Goal: Task Accomplishment & Management: Manage account settings

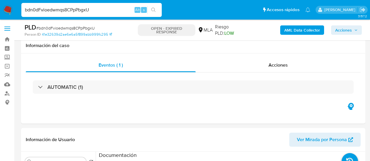
select select "10"
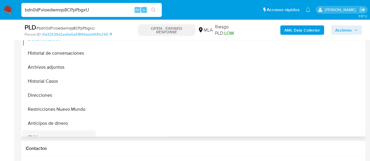
scroll to position [117, 0]
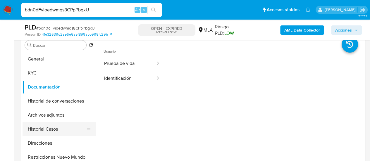
drag, startPoint x: 58, startPoint y: 130, endPoint x: 59, endPoint y: 126, distance: 4.8
click at [58, 130] on button "Historial Casos" at bounding box center [57, 129] width 68 height 14
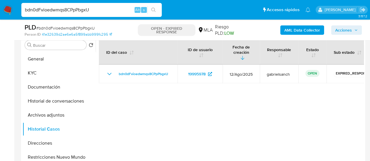
click at [54, 11] on input "bdn0dFvioedwmqs8CPpPbgxU" at bounding box center [91, 10] width 140 height 8
paste input "a1vO20CSkswUcVxMWhEtU6NV"
type input "a1vO20CSkswUcVxMWhEtU6NV"
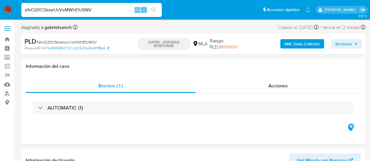
select select "10"
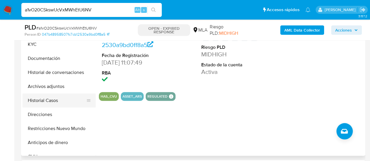
scroll to position [146, 0]
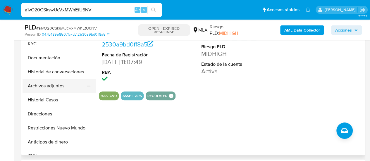
click at [43, 88] on button "Archivos adjuntos" at bounding box center [57, 86] width 68 height 14
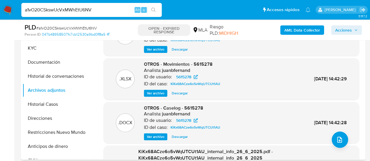
scroll to position [117, 0]
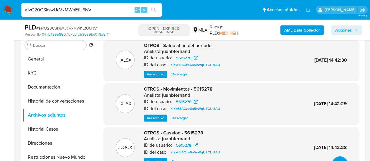
click at [161, 76] on span "Ver archivo" at bounding box center [156, 74] width 18 height 6
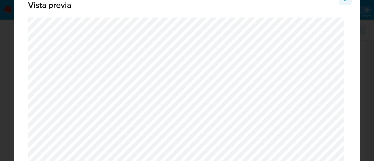
click at [348, 1] on icon "Attachment preview" at bounding box center [345, 0] width 5 height 5
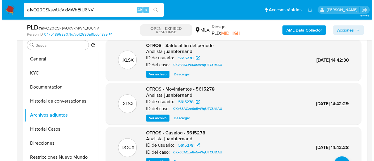
scroll to position [29, 0]
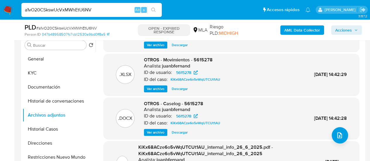
click at [164, 132] on span "Ver archivo" at bounding box center [156, 133] width 18 height 6
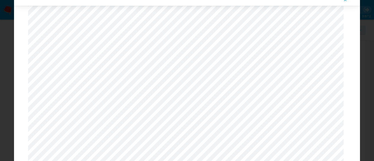
scroll to position [545, 0]
click at [346, 1] on icon "Attachment preview" at bounding box center [345, 0] width 5 height 5
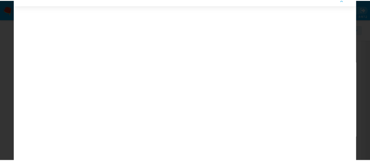
scroll to position [19, 0]
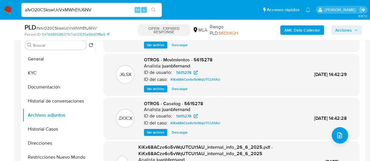
click at [80, 8] on input "a1vO20CSkswUcVxMWhEtU6NV" at bounding box center [91, 10] width 140 height 8
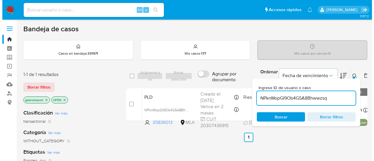
scroll to position [29, 0]
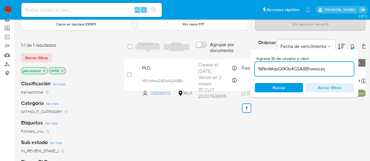
click at [301, 70] on input "NPknWopGI9Ob4GSA8Bhwwzsq" at bounding box center [304, 69] width 99 height 8
paste input "a1vO20CSkswUcVxMWhEtU6NV"
type input "a1vO20CSkswUcVxMWhEtU6NV"
click at [130, 74] on input "checkbox" at bounding box center [129, 75] width 5 height 5
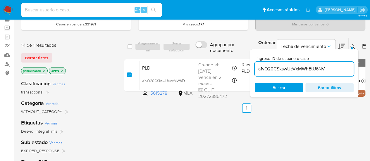
checkbox input "true"
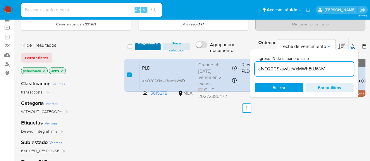
click at [147, 45] on span "Asignarme a mí" at bounding box center [148, 47] width 20 height 6
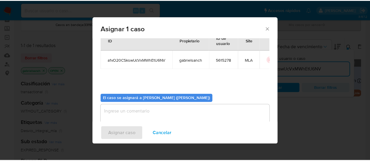
scroll to position [30, 0]
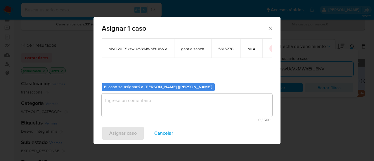
click at [155, 95] on textarea "assign-modal" at bounding box center [187, 105] width 171 height 23
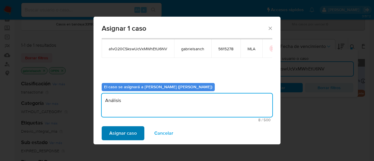
type textarea "Análisis"
click at [123, 135] on span "Asignar caso" at bounding box center [122, 133] width 27 height 13
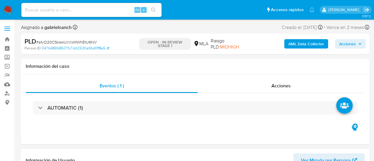
select select "10"
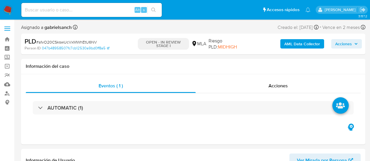
click at [300, 40] on b "AML Data Collector" at bounding box center [302, 43] width 36 height 9
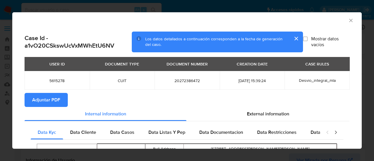
click at [50, 99] on span "Adjuntar PDF" at bounding box center [46, 100] width 28 height 13
click at [349, 22] on icon "Cerrar ventana" at bounding box center [351, 21] width 6 height 6
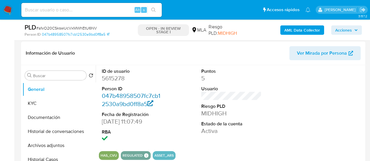
scroll to position [88, 0]
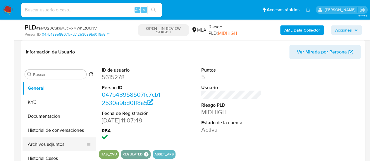
click at [51, 148] on button "Archivos adjuntos" at bounding box center [57, 144] width 68 height 14
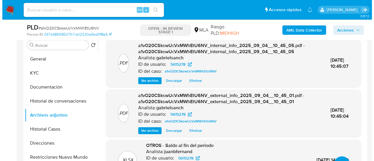
scroll to position [146, 0]
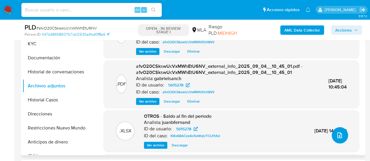
click at [338, 134] on icon "upload-file" at bounding box center [339, 135] width 7 height 7
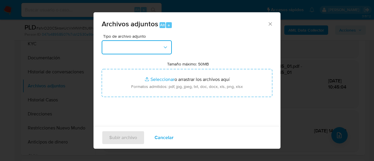
click at [142, 43] on button "button" at bounding box center [137, 47] width 70 height 14
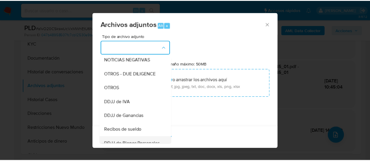
scroll to position [59, 0]
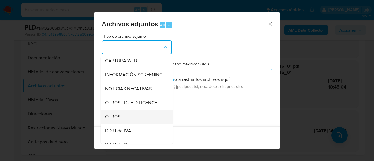
click at [126, 119] on div "OTROS" at bounding box center [135, 117] width 60 height 14
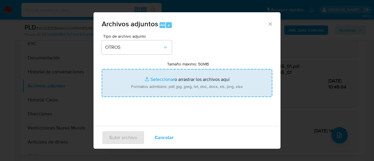
click at [161, 82] on input "Tamaño máximo: 50MB Seleccionar archivos" at bounding box center [187, 83] width 171 height 28
type input "C:\fakepath\Caselog a1vO20CSkswUcVxMWhEtU6NV_2025_09_03_17_08_55.docx"
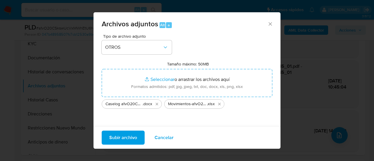
drag, startPoint x: 161, startPoint y: 82, endPoint x: 123, endPoint y: 137, distance: 67.4
click at [123, 137] on span "Subir archivo" at bounding box center [123, 137] width 28 height 13
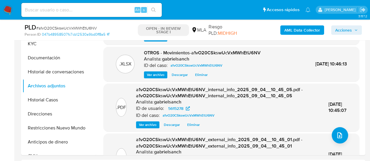
click at [338, 30] on span "Acciones" at bounding box center [343, 29] width 17 height 9
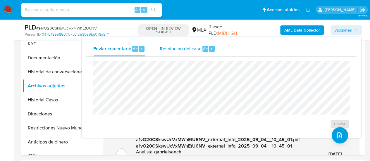
click at [207, 46] on div "Alt" at bounding box center [205, 49] width 6 height 6
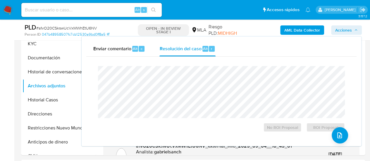
click at [349, 29] on span "Acciones" at bounding box center [343, 29] width 17 height 9
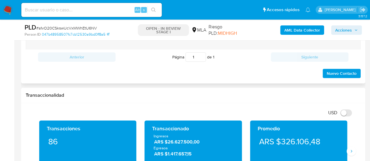
scroll to position [293, 0]
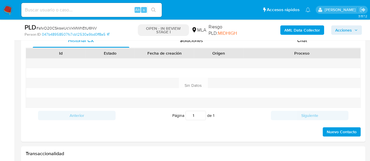
click at [291, 39] on div "PLD # a1vO20CSkswUcVxMWhEtU6NV Person ID 047b48958507fc7cb12530a9bd0ff8a5 OPEN …" at bounding box center [193, 30] width 344 height 21
click at [296, 43] on div "Chat" at bounding box center [302, 41] width 97 height 14
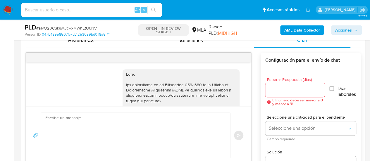
scroll to position [416, 0]
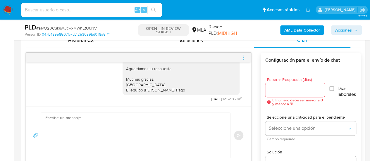
click at [243, 56] on icon "menu-action" at bounding box center [243, 57] width 5 height 5
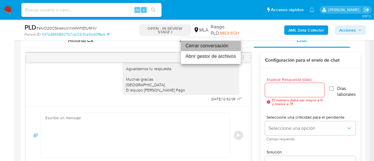
click at [202, 45] on li "Cerrar conversación" at bounding box center [211, 46] width 60 height 11
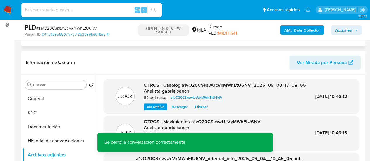
scroll to position [117, 0]
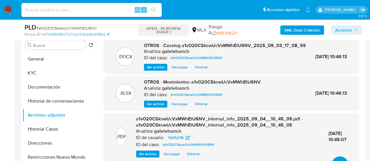
click at [355, 31] on icon "button" at bounding box center [356, 30] width 4 height 4
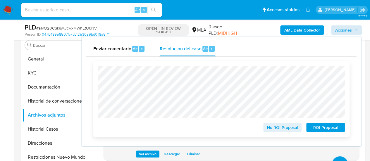
click at [286, 129] on span "No ROI Proposal" at bounding box center [282, 127] width 30 height 8
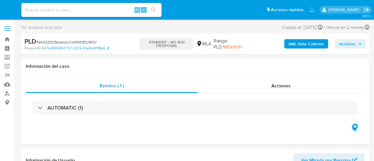
select select "10"
click at [72, 9] on input at bounding box center [91, 10] width 140 height 8
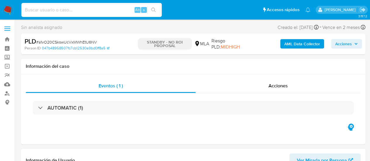
paste input "bdn0dFvioedwmqs8CPpPbgxU"
type input "bdn0dFvioedwmqs8CPpPbgxU"
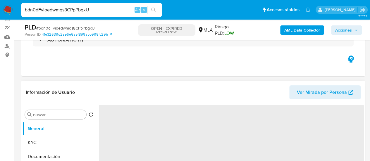
scroll to position [117, 0]
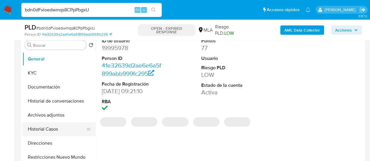
click at [55, 126] on button "Historial Casos" at bounding box center [57, 129] width 68 height 14
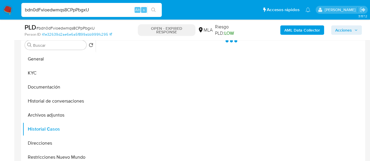
select select "10"
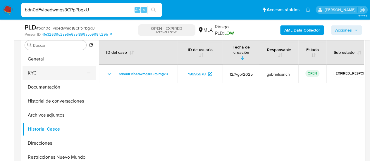
click at [44, 75] on button "KYC" at bounding box center [57, 73] width 68 height 14
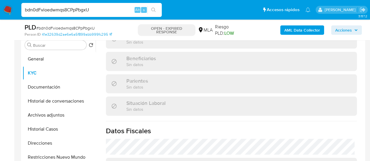
scroll to position [332, 0]
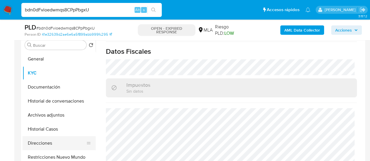
click at [60, 142] on button "Direcciones" at bounding box center [57, 143] width 68 height 14
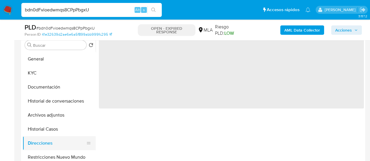
scroll to position [0, 0]
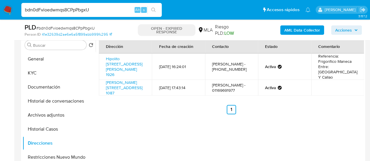
click at [59, 9] on input "bdn0dFvioedwmqs8CPpPbgxU" at bounding box center [91, 10] width 140 height 8
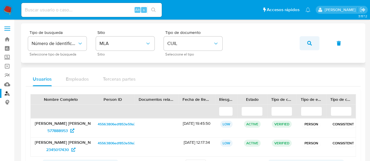
click at [303, 47] on button "button" at bounding box center [310, 43] width 20 height 14
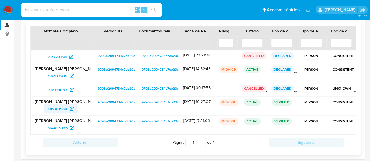
scroll to position [74, 0]
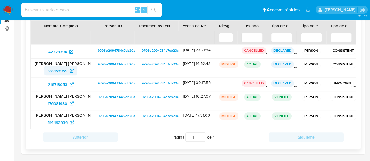
click at [56, 72] on span "189133939" at bounding box center [57, 70] width 19 height 9
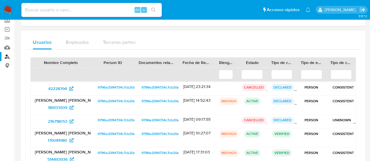
scroll to position [0, 0]
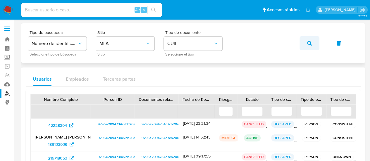
click at [304, 42] on button "button" at bounding box center [310, 43] width 20 height 14
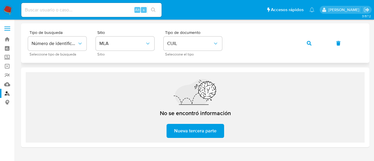
click at [305, 43] on button "button" at bounding box center [310, 43] width 20 height 14
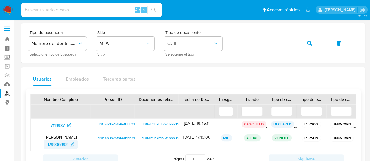
click at [67, 144] on span "179906993" at bounding box center [57, 144] width 20 height 9
click at [304, 45] on button "button" at bounding box center [310, 43] width 20 height 14
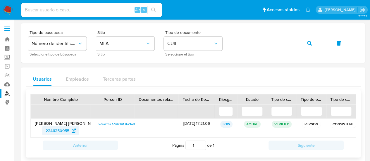
click at [52, 131] on span "2246250955" at bounding box center [58, 130] width 24 height 9
click at [308, 41] on icon "button" at bounding box center [309, 43] width 5 height 5
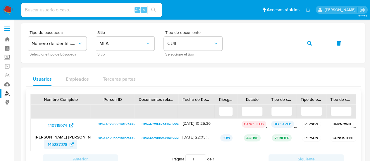
click at [58, 143] on span "145287378" at bounding box center [58, 144] width 20 height 9
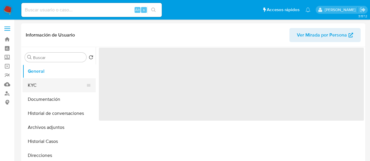
click at [59, 79] on button "KYC" at bounding box center [57, 85] width 68 height 14
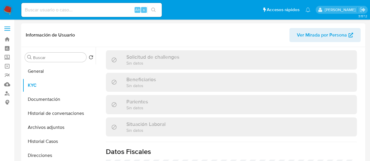
select select "10"
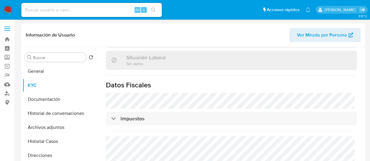
scroll to position [331, 0]
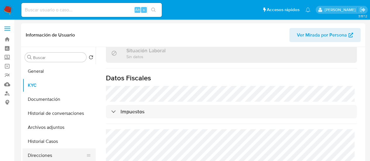
click at [48, 155] on button "Direcciones" at bounding box center [57, 156] width 68 height 14
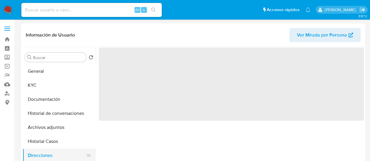
scroll to position [0, 0]
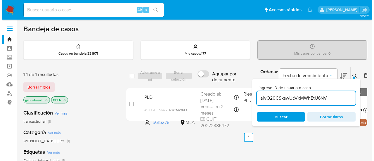
scroll to position [29, 0]
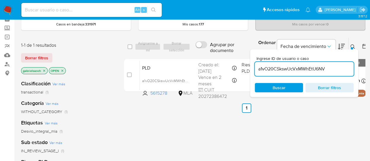
click at [276, 67] on input "a1vO20CSkswUcVxMWhEtU6NV" at bounding box center [304, 69] width 99 height 8
paste input "bdn0dFvioedwmqs8CPpPbgxU"
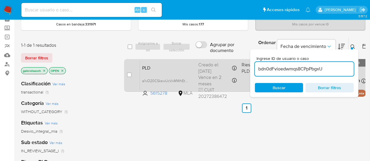
type input "bdn0dFvioedwmqs8CPpPbgxU"
click at [129, 76] on input "checkbox" at bounding box center [129, 75] width 5 height 5
checkbox input "true"
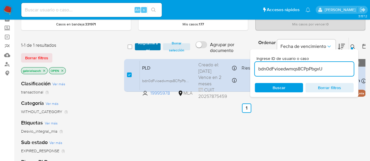
click at [142, 47] on span "Asignarme a mí" at bounding box center [148, 47] width 20 height 6
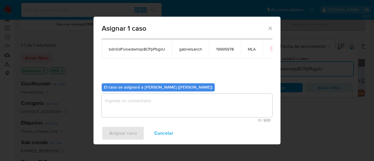
scroll to position [30, 0]
click at [144, 103] on textarea "assign-modal" at bounding box center [187, 105] width 171 height 23
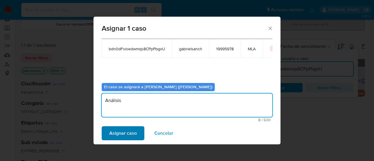
type textarea "Análisis"
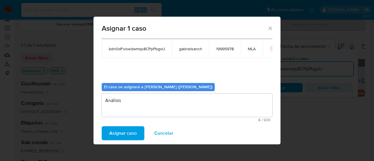
click at [129, 131] on span "Asignar caso" at bounding box center [122, 133] width 27 height 13
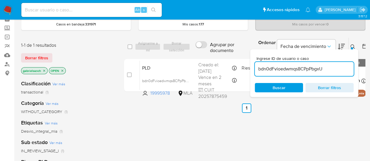
click at [281, 68] on input "bdn0dFvioedwmqs8CPpPbgxU" at bounding box center [304, 69] width 99 height 8
paste input "F9gDmKEhFGJw1EmgDUKy9dhG"
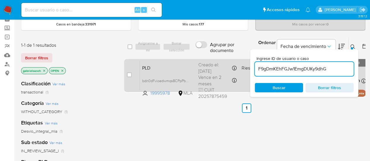
type input "F9gDmKEhFGJw1EmgDUKy9dhG"
click at [130, 76] on input "checkbox" at bounding box center [129, 75] width 5 height 5
checkbox input "true"
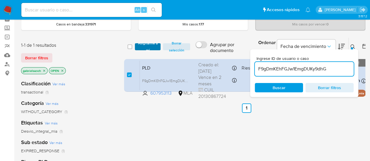
click at [144, 48] on span "Asignarme a mí" at bounding box center [148, 47] width 20 height 6
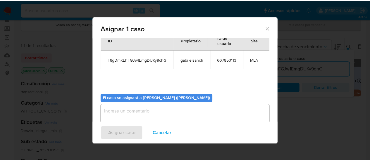
scroll to position [30, 0]
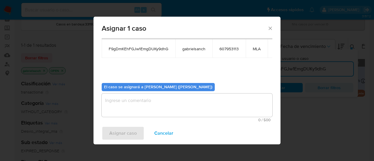
click at [154, 106] on textarea "assign-modal" at bounding box center [187, 105] width 171 height 23
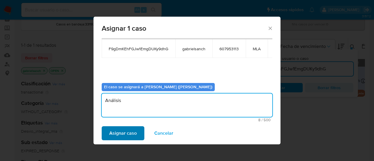
type textarea "Análisis"
click at [125, 130] on span "Asignar caso" at bounding box center [122, 133] width 27 height 13
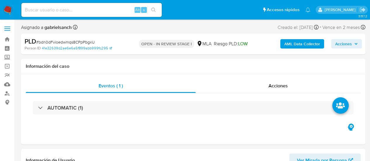
select select "10"
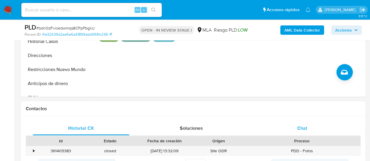
click at [312, 126] on div "Chat" at bounding box center [302, 128] width 97 height 14
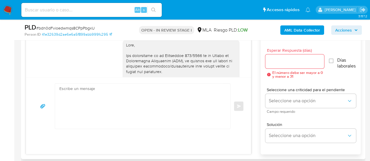
scroll to position [416, 0]
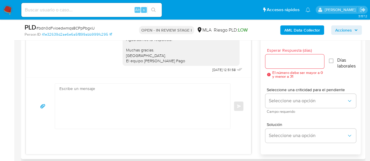
click at [104, 99] on textarea at bounding box center [141, 106] width 164 height 45
paste textarea "Lore, Ip dolorsi am con adipiscinge seddoeiusmo te in utlabo et Dolorem Aliq, e…"
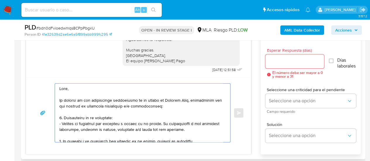
scroll to position [207, 0]
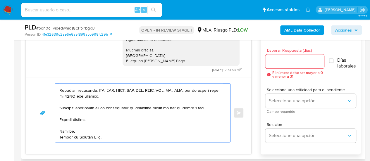
type textarea "Lore, Ip dolorsi am con adipiscinge seddoeiusmo te in utlabo et Dolorem Aliq, e…"
click at [273, 62] on input "Esperar Respuesta (días)" at bounding box center [294, 62] width 59 height 8
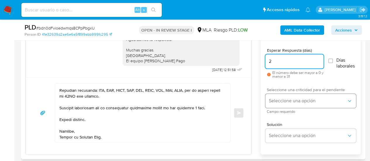
type input "2"
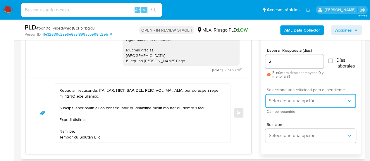
click at [269, 101] on span "Seleccione una opción" at bounding box center [308, 101] width 78 height 6
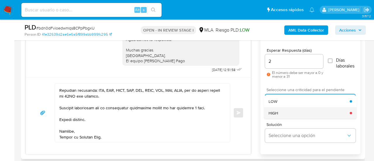
click at [281, 112] on div "HIGH" at bounding box center [309, 113] width 81 height 12
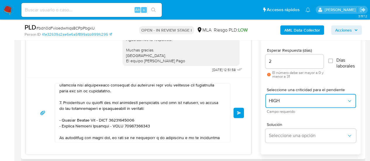
scroll to position [119, 0]
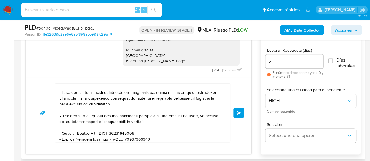
click at [240, 111] on span "Enviar" at bounding box center [239, 113] width 4 height 4
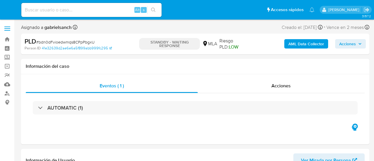
select select "10"
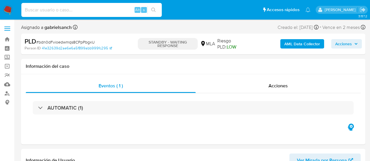
click at [77, 10] on input at bounding box center [91, 10] width 140 height 8
paste input "F9gDmKEhFGJw1EmgDUKy9dhG"
type input "F9gDmKEhFGJw1EmgDUKy9dhG"
select select "10"
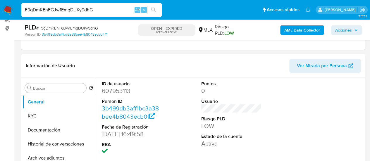
scroll to position [117, 0]
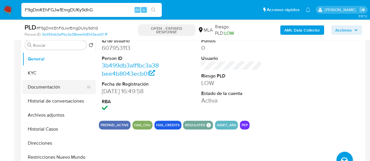
click at [37, 92] on button "Documentación" at bounding box center [57, 87] width 68 height 14
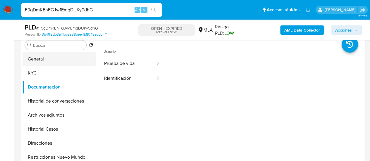
click at [39, 65] on button "General" at bounding box center [57, 59] width 68 height 14
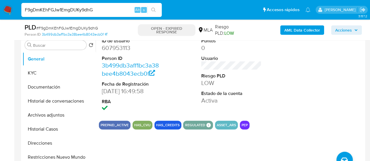
click at [70, 9] on input "F9gDmKEhFGJw1EmgDUKy9dhG" at bounding box center [91, 10] width 140 height 8
click at [56, 126] on button "Historial Casos" at bounding box center [57, 129] width 68 height 14
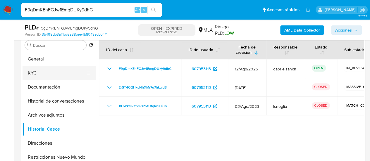
click at [50, 73] on button "KYC" at bounding box center [57, 73] width 68 height 14
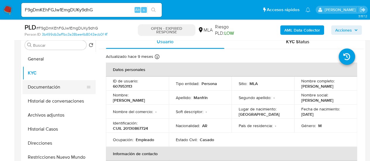
click at [46, 92] on button "Documentación" at bounding box center [57, 87] width 68 height 14
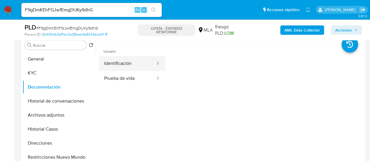
click at [117, 64] on button "Identificación" at bounding box center [127, 63] width 57 height 15
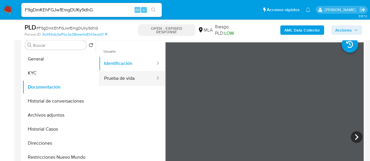
click at [139, 75] on button "Prueba de vida" at bounding box center [127, 78] width 57 height 15
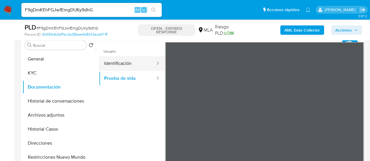
click at [126, 61] on button "Identificación" at bounding box center [127, 63] width 57 height 15
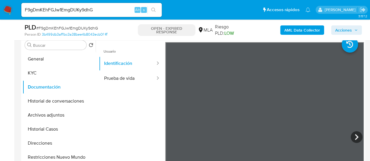
scroll to position [146, 0]
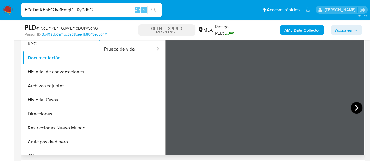
click at [355, 104] on icon at bounding box center [357, 108] width 12 height 12
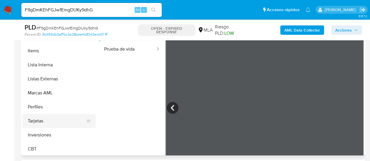
scroll to position [275, 0]
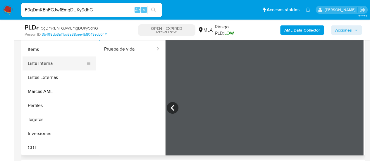
click at [54, 65] on button "Lista Interna" at bounding box center [57, 63] width 68 height 14
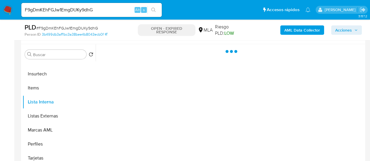
scroll to position [117, 0]
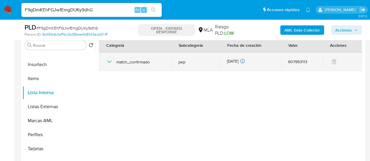
click at [111, 60] on icon "button" at bounding box center [109, 61] width 7 height 7
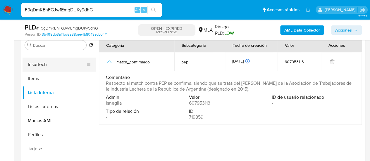
click at [41, 61] on button "Insurtech" at bounding box center [57, 65] width 68 height 14
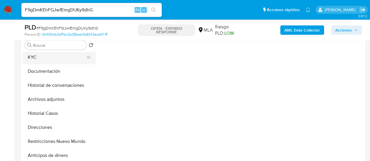
scroll to position [0, 0]
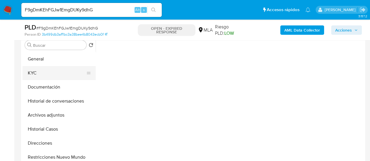
click at [44, 75] on button "KYC" at bounding box center [57, 73] width 68 height 14
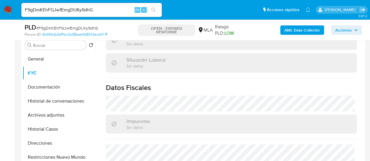
scroll to position [330, 0]
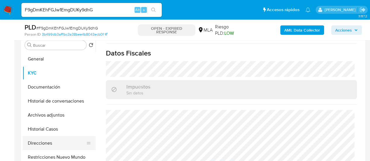
click at [40, 142] on button "Direcciones" at bounding box center [57, 143] width 68 height 14
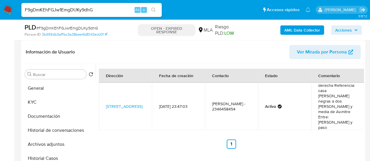
scroll to position [205, 0]
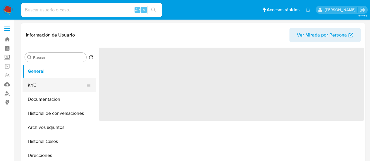
click at [40, 86] on button "KYC" at bounding box center [57, 85] width 68 height 14
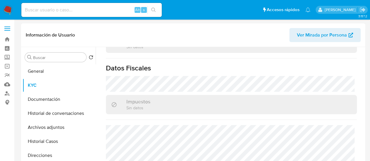
scroll to position [190, 0]
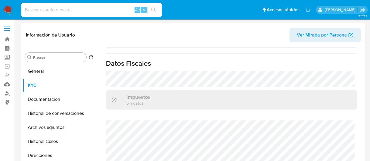
select select "10"
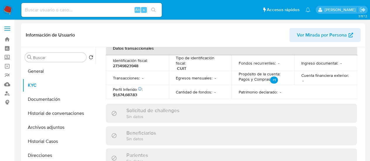
scroll to position [330, 0]
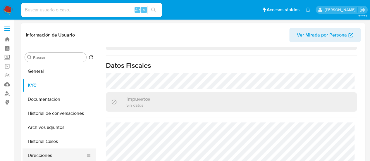
click at [42, 153] on button "Direcciones" at bounding box center [57, 156] width 68 height 14
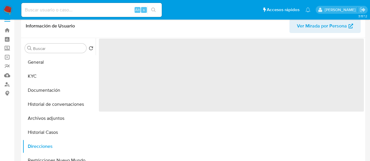
scroll to position [0, 0]
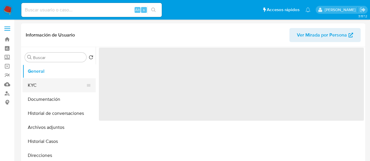
click at [48, 88] on button "KYC" at bounding box center [57, 85] width 68 height 14
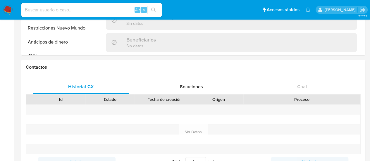
scroll to position [117, 0]
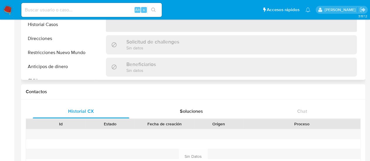
select select "10"
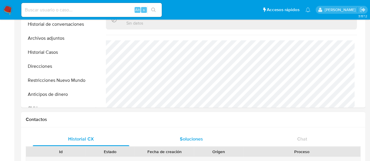
scroll to position [88, 0]
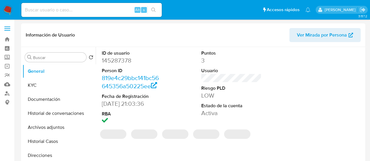
select select "10"
click at [30, 85] on button "KYC" at bounding box center [57, 85] width 68 height 14
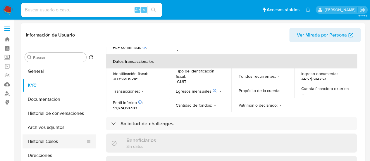
scroll to position [319, 0]
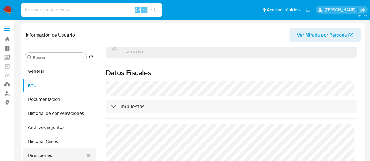
click at [46, 155] on button "Direcciones" at bounding box center [57, 156] width 68 height 14
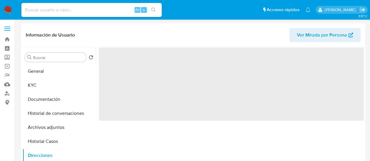
scroll to position [0, 0]
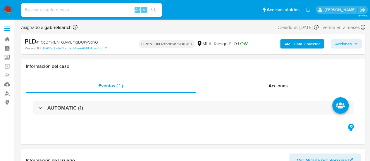
select select "10"
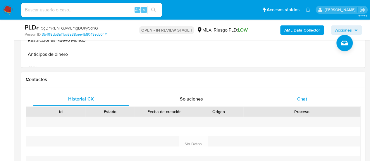
click at [323, 94] on div "Chat" at bounding box center [302, 99] width 97 height 14
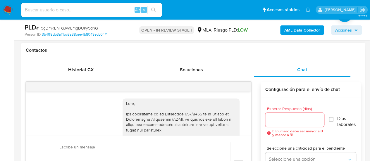
scroll to position [416, 0]
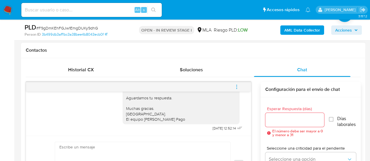
paste textarea "Hola, En función de las operaciones registradas en tu cuenta de Mercado Pago, n…"
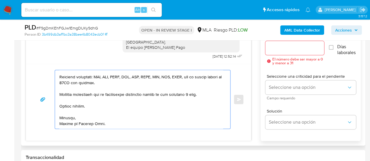
scroll to position [302, 0]
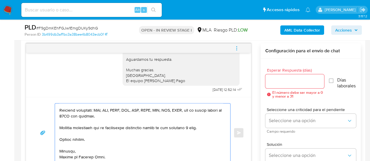
type textarea "Hola, En función de las operaciones registradas en tu cuenta de Mercado Pago, n…"
click at [275, 87] on div at bounding box center [294, 81] width 59 height 14
click at [274, 84] on input "Esperar Respuesta (días)" at bounding box center [294, 82] width 59 height 8
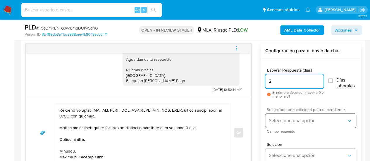
type input "2"
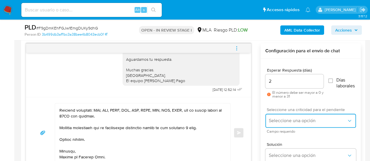
click at [273, 121] on span "Seleccione una opción" at bounding box center [308, 121] width 78 height 6
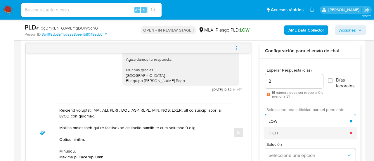
click at [281, 132] on div "HIGH" at bounding box center [309, 133] width 81 height 12
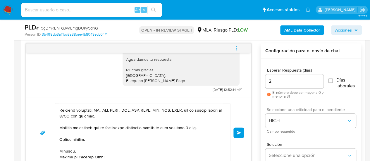
click at [238, 133] on span "Enviar" at bounding box center [239, 133] width 4 height 4
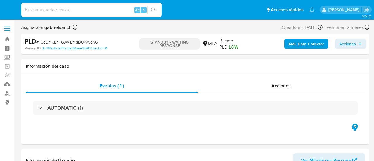
select select "10"
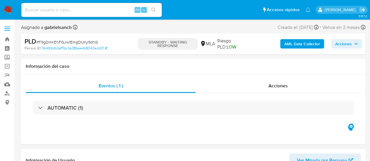
click at [78, 9] on input at bounding box center [91, 10] width 140 height 8
paste input "Y8Yk1fym5whYGjalWrHodXJd"
type input "Y8Yk1fym5whYGjalWrHodXJd"
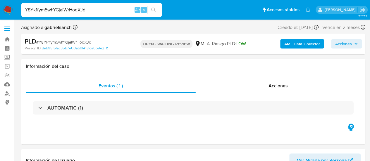
select select "10"
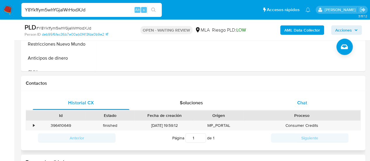
scroll to position [234, 0]
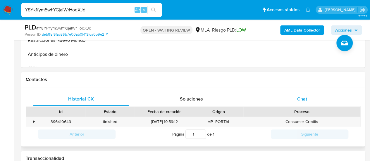
click at [294, 96] on div "Chat" at bounding box center [302, 99] width 97 height 14
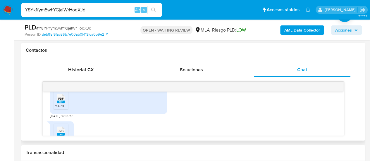
scroll to position [731, 0]
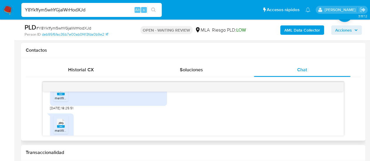
click at [66, 96] on div "PDF PDF" at bounding box center [61, 90] width 12 height 11
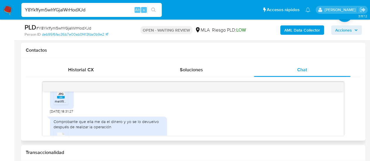
click at [66, 99] on div "JPG JPG" at bounding box center [61, 93] width 12 height 11
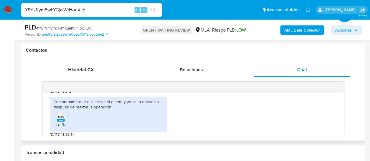
scroll to position [790, 0]
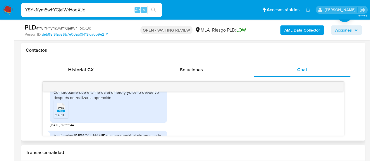
click at [62, 118] on span "melifile4191604332393584460.png" at bounding box center [83, 115] width 56 height 5
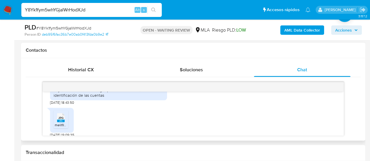
scroll to position [878, 0]
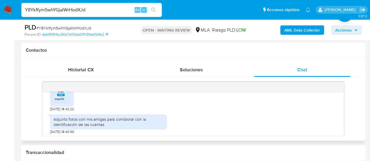
click at [66, 97] on div "PNG PNG" at bounding box center [61, 90] width 12 height 11
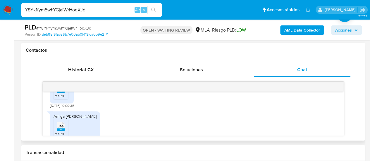
click at [63, 98] on span "melifile1511046848634240365.jpg" at bounding box center [82, 95] width 54 height 5
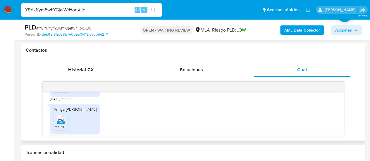
scroll to position [995, 0]
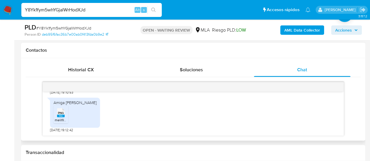
click at [61, 85] on span "melifile7647323619981791720.jpg" at bounding box center [81, 82] width 52 height 5
click at [66, 118] on div "PNG PNG" at bounding box center [61, 111] width 12 height 11
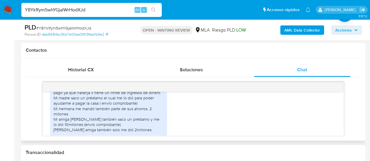
scroll to position [653, 0]
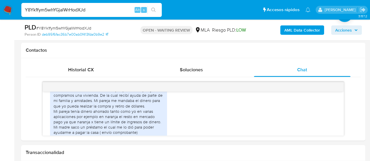
click at [62, 13] on input "Y8Yk1fym5whYGjalWrHodXJd" at bounding box center [91, 10] width 140 height 8
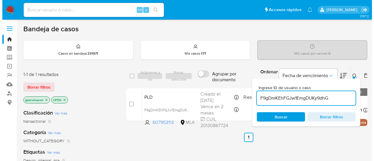
scroll to position [29, 0]
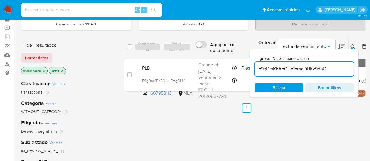
click at [270, 67] on input "F9gDmKEhFGJw1EmgDUKy9dhG" at bounding box center [304, 69] width 99 height 8
paste input "Y8Yk1fym5whYGjalWrHodXJd"
click at [270, 67] on input "F9gDY8Yk1fym5whYGjalWrHodXJdmKEhFGJw1EmgDUKy9dhG" at bounding box center [304, 69] width 99 height 8
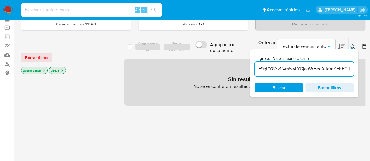
click at [274, 67] on input "F9gDY8Yk1fym5whYGjalWrHodXJdmKEhFGJw1EmgDUKy9dhG" at bounding box center [304, 69] width 99 height 8
paste input "Y8Yk1fym5whYGjalWrHodXJd"
type input "Y8Yk1fym5whYGjalWrHodXJd"
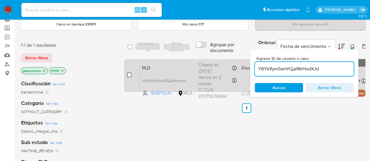
click at [129, 73] on input "checkbox" at bounding box center [129, 75] width 5 height 5
checkbox input "true"
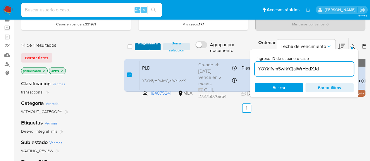
click at [147, 44] on span "Asignarme a mí" at bounding box center [148, 47] width 20 height 6
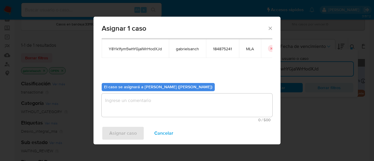
scroll to position [30, 0]
click at [147, 101] on textarea "assign-modal" at bounding box center [187, 105] width 171 height 23
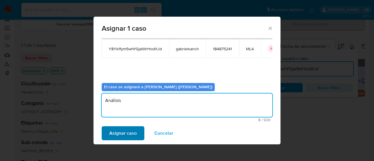
type textarea "Análisis"
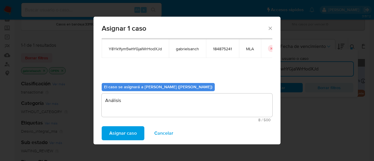
click at [124, 133] on span "Asignar caso" at bounding box center [122, 133] width 27 height 13
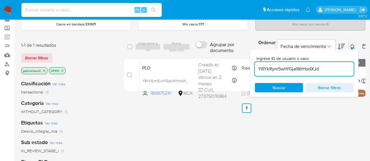
click at [274, 66] on input "Y8Yk1fym5whYGjalWrHodXJd" at bounding box center [304, 69] width 99 height 8
paste input "n9F70kSBigNsSNKN7GfV8A0R"
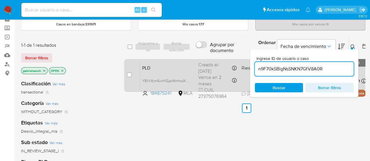
type input "n9F70kSBigNsSNKN7GfV8A0R"
click at [129, 75] on input "checkbox" at bounding box center [129, 75] width 5 height 5
checkbox input "true"
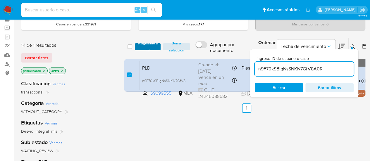
click at [153, 47] on span "Asignarme a mí" at bounding box center [148, 47] width 20 height 6
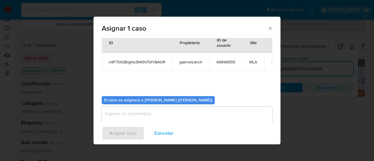
scroll to position [30, 0]
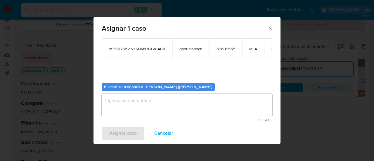
click at [162, 105] on textarea "assign-modal" at bounding box center [187, 105] width 171 height 23
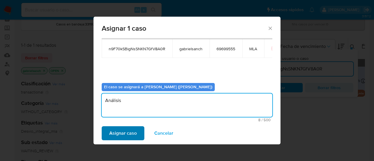
type textarea "Análisis"
click at [128, 134] on span "Asignar caso" at bounding box center [122, 133] width 27 height 13
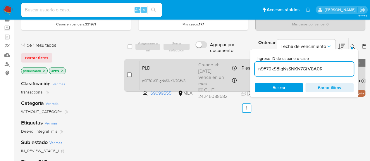
click at [129, 73] on input "checkbox" at bounding box center [129, 75] width 5 height 5
checkbox input "true"
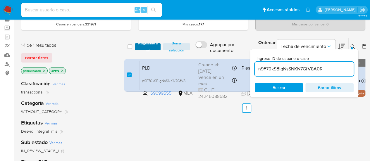
click at [144, 47] on span "Asignarme a mí" at bounding box center [148, 47] width 20 height 6
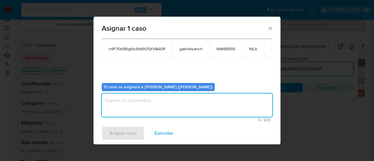
click at [184, 110] on textarea "assign-modal" at bounding box center [187, 105] width 171 height 23
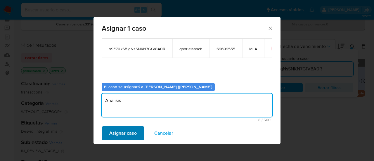
type textarea "Análisis"
click at [123, 137] on span "Asignar caso" at bounding box center [122, 133] width 27 height 13
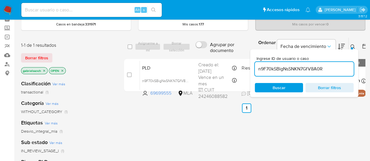
click at [8, 12] on img at bounding box center [8, 10] width 10 height 10
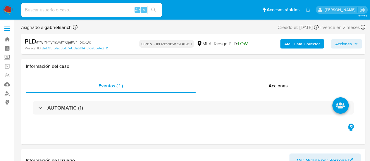
select select "10"
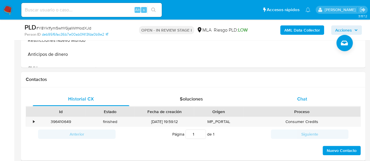
click at [293, 94] on div "Chat" at bounding box center [302, 99] width 97 height 14
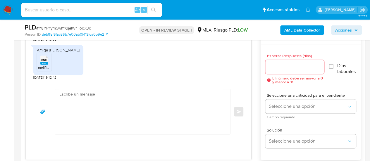
scroll to position [322, 0]
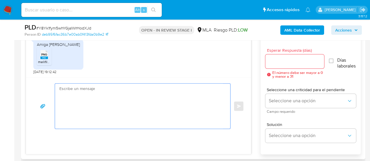
click at [116, 99] on textarea at bounding box center [141, 106] width 164 height 45
paste textarea "Hola, ¡Muchas gracias por tu respuesta! Confirmamos la recepción de la document…"
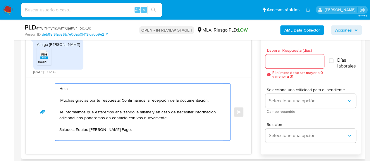
type textarea "Hola, ¡Muchas gracias por tu respuesta! Confirmamos la recepción de la document…"
click at [277, 58] on input "Esperar Respuesta (días)" at bounding box center [294, 62] width 59 height 8
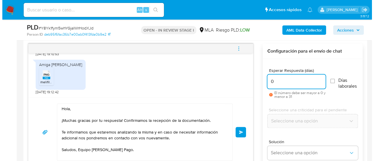
scroll to position [293, 0]
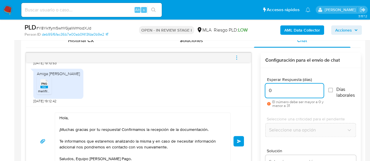
type input "0"
click at [244, 138] on div "Hola, ¡Muchas gracias por tu respuesta! Confirmamos la recepción de la document…" at bounding box center [138, 140] width 225 height 69
click at [240, 140] on span "Enviar" at bounding box center [239, 142] width 4 height 4
click at [237, 54] on span "menu-action" at bounding box center [236, 58] width 5 height 14
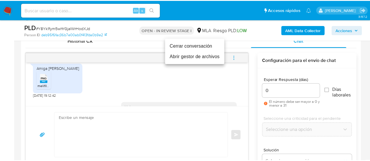
scroll to position [476, 0]
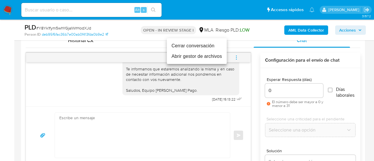
click at [216, 45] on li "Cerrar conversación" at bounding box center [197, 46] width 60 height 11
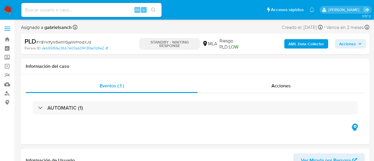
select select "10"
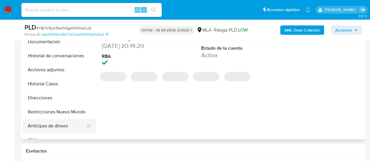
scroll to position [176, 0]
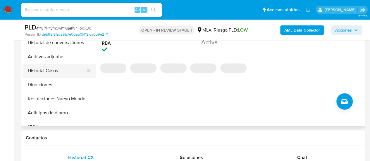
select select "10"
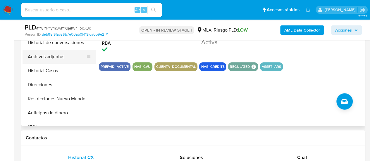
click at [51, 59] on button "Archivos adjuntos" at bounding box center [57, 57] width 68 height 14
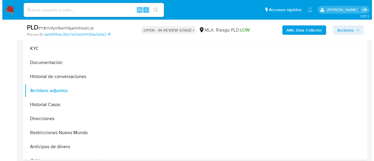
scroll to position [117, 0]
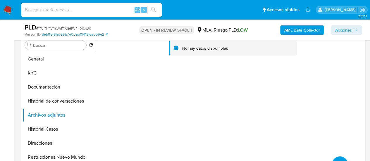
click at [300, 30] on b "AML Data Collector" at bounding box center [302, 29] width 36 height 9
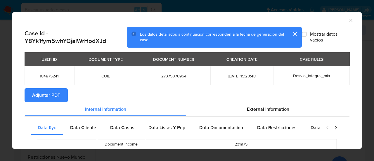
click at [35, 97] on span "Adjuntar PDF" at bounding box center [46, 95] width 28 height 13
click at [348, 22] on icon "Cerrar ventana" at bounding box center [351, 21] width 6 height 6
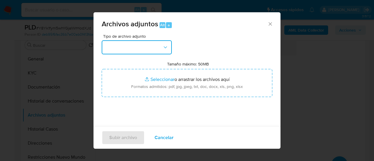
click at [116, 49] on button "button" at bounding box center [137, 47] width 70 height 14
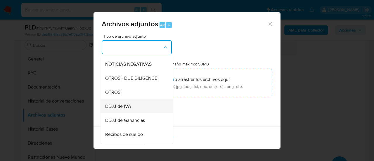
scroll to position [88, 0]
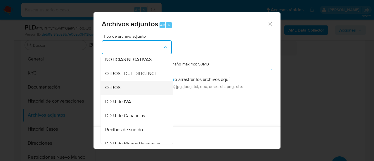
click at [118, 90] on span "OTROS" at bounding box center [112, 88] width 15 height 6
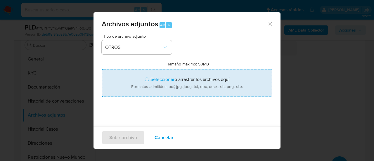
click at [171, 78] on input "Tamaño máximo: 50MB Seleccionar archivos" at bounding box center [187, 83] width 171 height 28
type input "C:\fakepath\Recibo de sueldo julio.pdf"
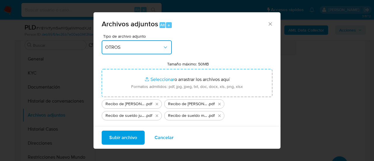
click at [145, 47] on span "OTROS" at bounding box center [133, 47] width 57 height 6
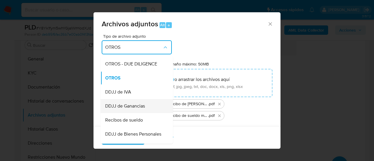
scroll to position [111, 0]
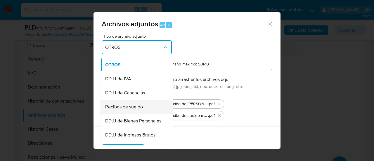
click at [147, 109] on div "Recibos de sueldo" at bounding box center [135, 107] width 60 height 14
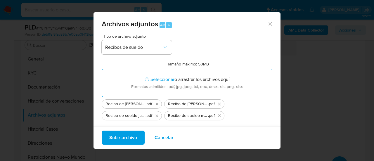
click at [138, 139] on button "Subir archivo" at bounding box center [123, 138] width 43 height 14
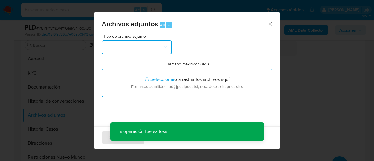
click at [114, 42] on button "button" at bounding box center [137, 47] width 70 height 14
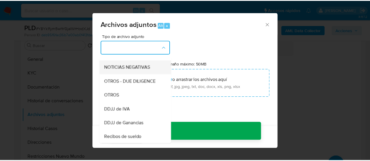
scroll to position [88, 0]
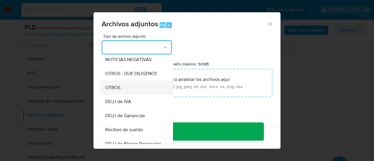
click at [119, 91] on span "OTROS" at bounding box center [112, 88] width 15 height 6
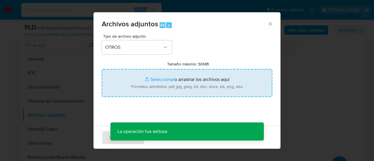
click at [154, 88] on input "Tamaño máximo: 50MB Seleccionar archivos" at bounding box center [187, 83] width 171 height 28
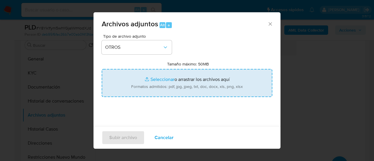
type input "C:\fakepath\Caselog Y8Yk1fym5whYGjalWrHodXJd_2025_08_18_17_56_42.docx"
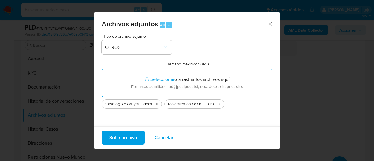
drag, startPoint x: 154, startPoint y: 88, endPoint x: 117, endPoint y: 136, distance: 60.8
click at [117, 136] on span "Subir archivo" at bounding box center [123, 137] width 28 height 13
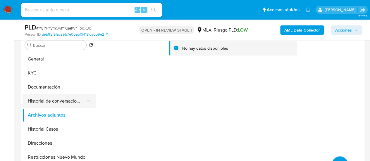
click at [47, 96] on button "Historial de conversaciones" at bounding box center [57, 101] width 68 height 14
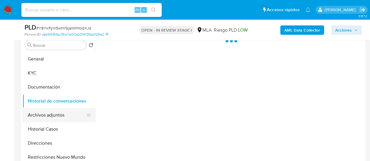
click at [53, 115] on button "Archivos adjuntos" at bounding box center [57, 115] width 68 height 14
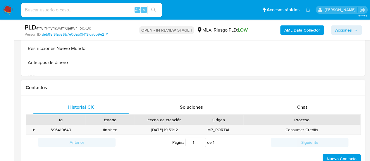
scroll to position [234, 0]
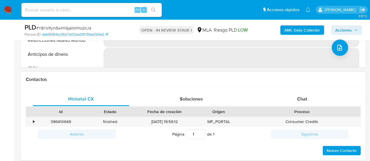
click at [293, 106] on div "Id Estado Fecha de creación Origen Proceso" at bounding box center [193, 111] width 335 height 10
click at [293, 104] on div "Chat" at bounding box center [302, 99] width 97 height 14
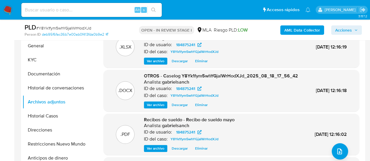
scroll to position [117, 0]
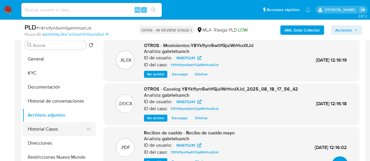
click at [60, 133] on button "Historial Casos" at bounding box center [57, 129] width 68 height 14
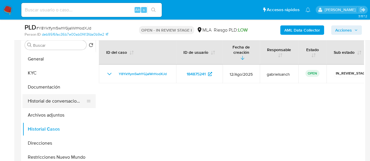
click at [61, 97] on button "Historial de conversaciones" at bounding box center [57, 101] width 68 height 14
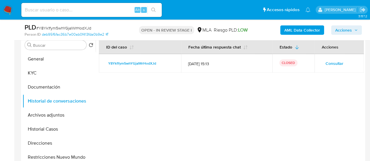
click at [333, 30] on button "Acciones" at bounding box center [346, 29] width 31 height 9
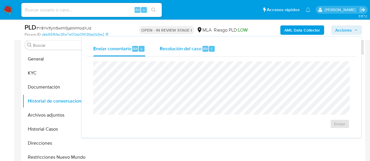
click at [187, 49] on span "Resolución del caso" at bounding box center [180, 48] width 42 height 7
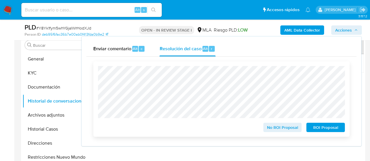
click at [295, 127] on span "No ROI Proposal" at bounding box center [282, 127] width 30 height 8
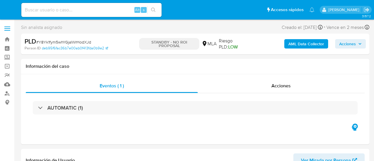
select select "10"
click at [72, 15] on div "Alt s" at bounding box center [91, 10] width 140 height 14
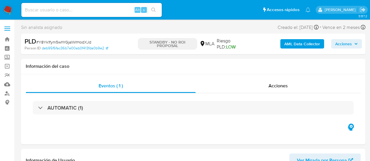
click at [70, 5] on div "Alt s" at bounding box center [91, 10] width 140 height 14
click at [74, 10] on input at bounding box center [91, 10] width 140 height 8
paste input "Nic43579hWFSh9wjMi2WXd56"
type input "Nic43579hWFSh9wjMi2WXd56"
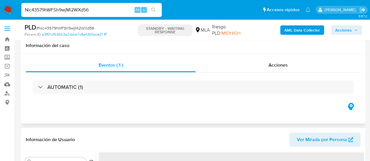
scroll to position [59, 0]
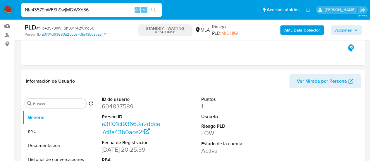
select select "10"
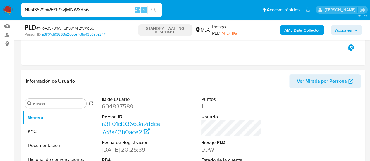
click at [76, 9] on input "Nic43579hWFSh9wjMi2WXd56" at bounding box center [91, 10] width 140 height 8
paste input "lBF86jFHG6qDKFRblaylqwzv"
type input "lBF86jFHG6qDKFRblaylqwzv"
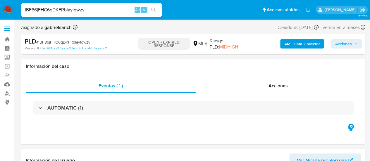
select select "10"
click at [57, 8] on input "lBF86jFHG6qDKFRblaylqwzv" at bounding box center [91, 10] width 140 height 8
paste input "R1Cb3ZlxDlk1XEP5mibHXA10"
type input "R1Cb3ZlxDlk1XEP5mibHXA10"
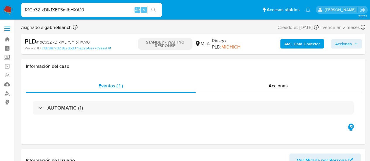
select select "10"
click at [55, 10] on input "R1Cb3ZlxDlk1XEP5mibHXA10" at bounding box center [91, 10] width 140 height 8
paste input "2ruOZxMpsqceFUvE1T1ZVPfx"
type input "2ruOZxMpsqceFUvE1T1ZVPfx"
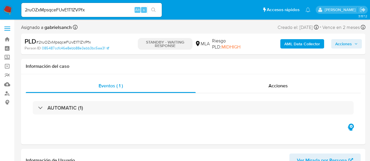
select select "10"
click at [54, 8] on input "2ruOZxMpsqceFUvE1T1ZVPfx" at bounding box center [91, 10] width 140 height 8
paste input "NPknWopGI9Ob4GSA8Bhwwzsq"
type input "NPknWopGI9Ob4GSA8Bhwwzsq"
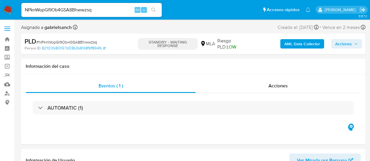
select select "10"
click at [75, 8] on input "NPknWopGI9Ob4GSA8Bhwwzsq" at bounding box center [91, 10] width 140 height 8
paste input "JtiVGixWgqAOQlt7xUWfe9UM"
type input "JtiVGixWgqAOQlt7xUWfe9UM"
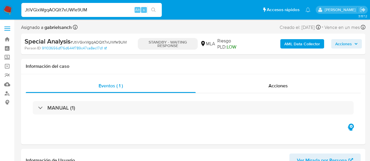
select select "10"
click at [61, 10] on input "JtiVGixWgqAOQlt7xUWfe9UM" at bounding box center [91, 10] width 140 height 8
paste input "n9F70kSBigNsSNKN7GfV8A0R"
type input "n9F70kSBigNsSNKN7GfV8A0R"
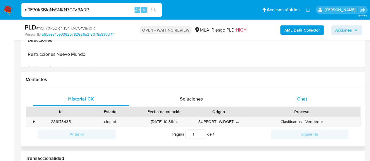
click at [302, 99] on span "Chat" at bounding box center [302, 99] width 10 height 7
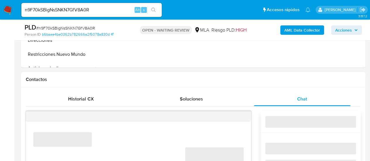
select select "10"
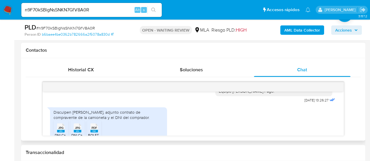
scroll to position [266, 0]
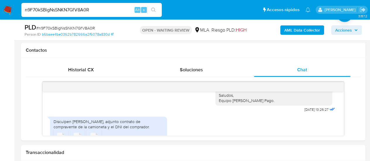
click at [82, 8] on input "n9F70kSBigNsSNKN7GfV8A0R" at bounding box center [91, 10] width 140 height 8
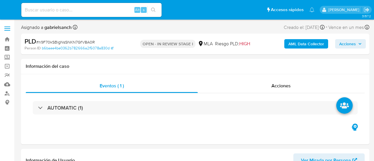
select select "10"
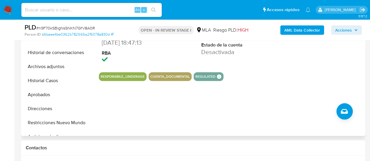
scroll to position [234, 0]
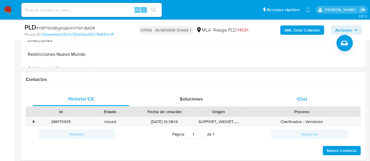
click at [294, 97] on div "Chat" at bounding box center [302, 99] width 97 height 14
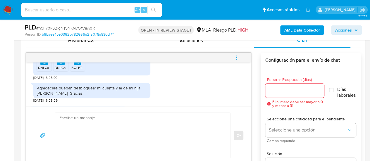
scroll to position [1668, 0]
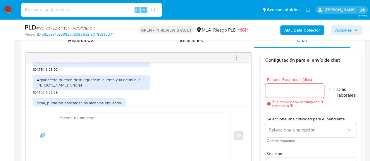
click at [40, 57] on icon "JPG" at bounding box center [44, 52] width 8 height 10
click at [60, 57] on icon "JPG" at bounding box center [61, 52] width 8 height 10
click at [79, 54] on span "PDF" at bounding box center [78, 52] width 6 height 4
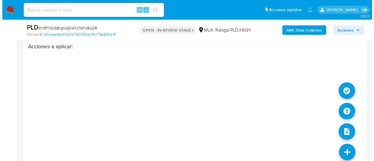
scroll to position [1132, 0]
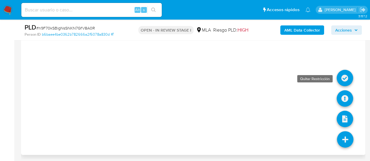
click at [345, 79] on icon at bounding box center [345, 78] width 16 height 16
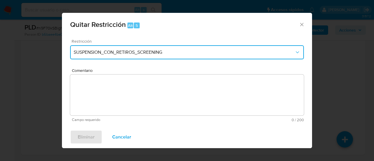
click at [120, 56] on button "SUSPENSION_CON_RETIROS_SCREENING" at bounding box center [187, 52] width 234 height 14
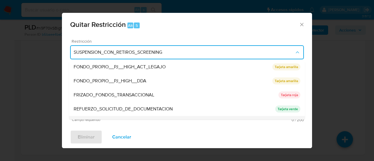
scroll to position [124, 0]
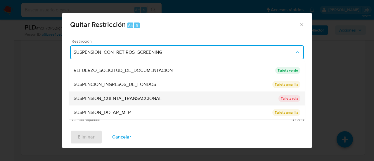
click at [126, 96] on span "SUSPENSION_CUENTA_TRANSACCIONAL" at bounding box center [118, 99] width 88 height 6
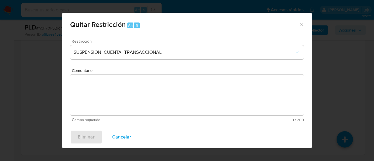
click at [126, 95] on textarea "Comentario" at bounding box center [187, 95] width 234 height 41
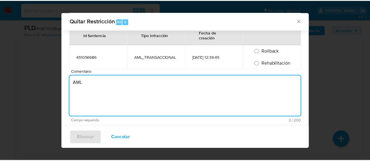
scroll to position [39, 0]
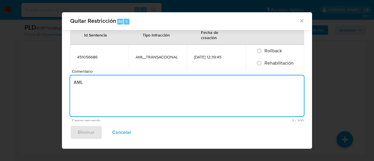
type textarea "AML"
click at [265, 65] on span "Rehabilitación" at bounding box center [279, 63] width 29 height 7
click at [264, 65] on input "Rehabilitación" at bounding box center [259, 63] width 9 height 9
radio input "true"
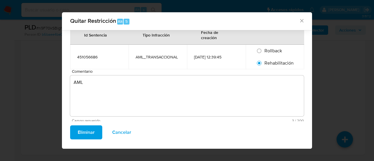
click at [96, 130] on button "Eliminar" at bounding box center [86, 133] width 32 height 14
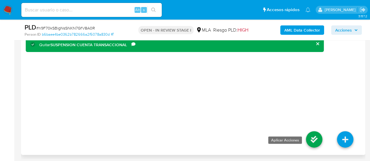
click at [318, 140] on icon at bounding box center [314, 139] width 16 height 16
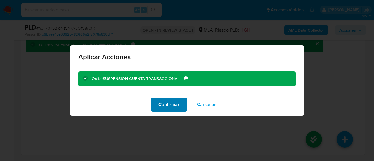
click at [167, 107] on span "Confirmar" at bounding box center [169, 104] width 21 height 13
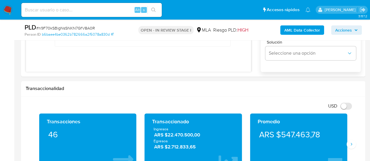
scroll to position [430, 0]
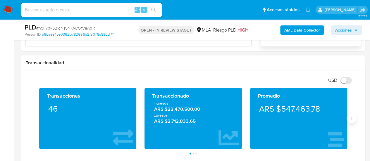
click at [351, 118] on icon "Siguiente" at bounding box center [351, 118] width 1 height 3
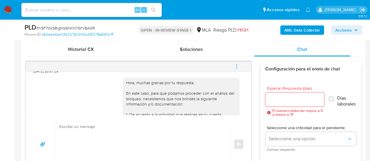
scroll to position [1722, 0]
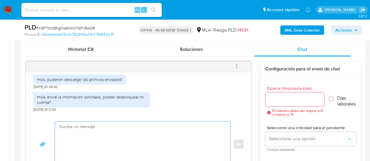
click at [98, 131] on textarea at bounding box center [141, 144] width 164 height 45
drag, startPoint x: 168, startPoint y: 149, endPoint x: 178, endPoint y: 148, distance: 10.3
click at [168, 148] on textarea at bounding box center [141, 144] width 164 height 45
paste textarea "Hola, ¡Muchas gracias por tu respuesta! Confirmamos la recepción de la document…"
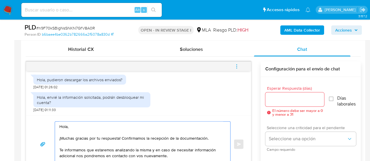
scroll to position [298, 0]
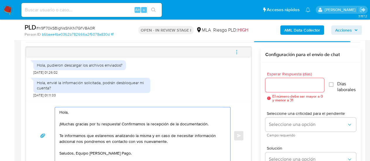
type textarea "Hola, ¡Muchas gracias por tu respuesta! Confirmamos la recepción de la document…"
click at [281, 88] on input "Esperar Respuesta (días)" at bounding box center [294, 85] width 59 height 8
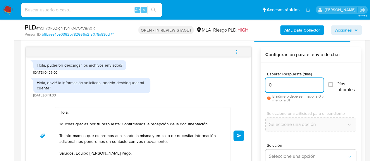
type input "0"
click at [211, 121] on textarea "Hola, ¡Muchas gracias por tu respuesta! Confirmamos la recepción de la document…" at bounding box center [141, 135] width 164 height 57
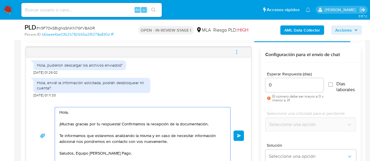
click at [178, 141] on textarea "Hola, ¡Muchas gracias por tu respuesta! Confirmamos la recepción de la document…" at bounding box center [141, 135] width 164 height 57
paste textarea "Te contamos que tu cuenta ya está activa nuevamente para que operes con normali…"
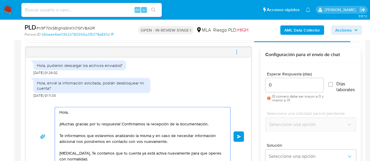
click at [81, 151] on textarea "Hola, ¡Muchas gracias por tu respuesta! Confirmamos la recepción de la document…" at bounding box center [141, 136] width 164 height 59
click at [80, 151] on textarea "Hola, ¡Muchas gracias por tu respuesta! Confirmamos la recepción de la document…" at bounding box center [141, 136] width 164 height 59
click at [74, 153] on textarea "Hola, ¡Muchas gracias por tu respuesta! Confirmamos la recepción de la document…" at bounding box center [141, 136] width 164 height 59
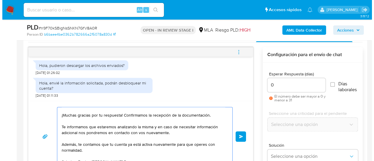
scroll to position [16, 0]
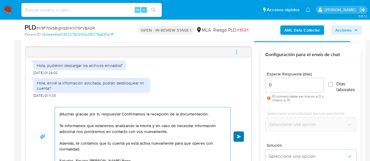
type textarea "Hola, ¡Muchas gracias por tu respuesta! Confirmamos la recepción de la document…"
click at [242, 134] on button "Enviar" at bounding box center [238, 136] width 11 height 11
click at [237, 50] on icon "menu-action" at bounding box center [236, 51] width 5 height 5
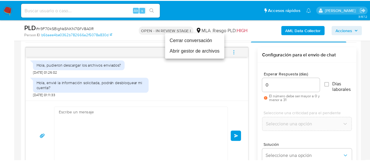
scroll to position [1808, 0]
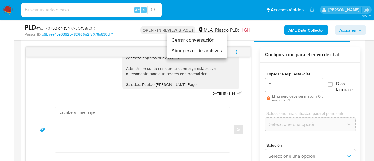
click at [211, 43] on li "Cerrar conversación" at bounding box center [197, 40] width 60 height 11
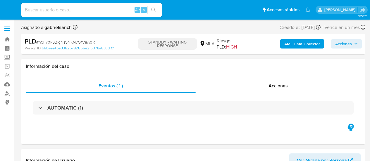
select select "10"
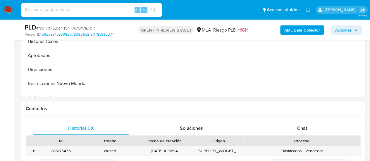
select select "10"
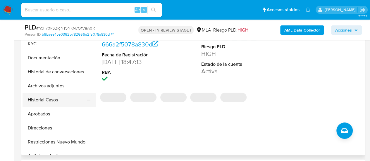
click at [57, 95] on button "Historial Casos" at bounding box center [57, 100] width 68 height 14
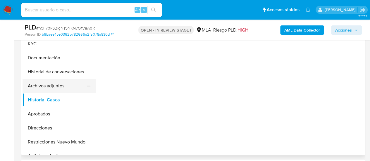
click at [54, 81] on button "Archivos adjuntos" at bounding box center [57, 86] width 68 height 14
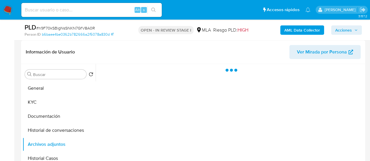
scroll to position [88, 0]
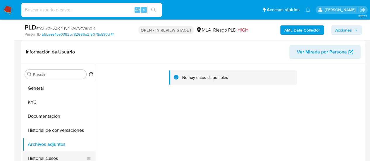
click at [44, 158] on button "Historial Casos" at bounding box center [57, 159] width 68 height 14
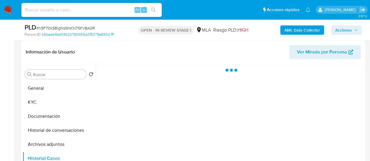
click at [303, 32] on b "AML Data Collector" at bounding box center [302, 29] width 36 height 9
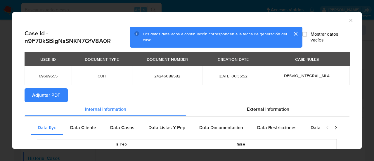
click at [36, 96] on span "Adjuntar PDF" at bounding box center [46, 95] width 28 height 13
click at [350, 21] on icon "Cerrar ventana" at bounding box center [351, 20] width 3 height 3
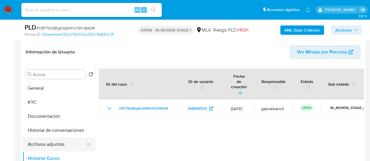
click at [52, 140] on button "Archivos adjuntos" at bounding box center [57, 144] width 68 height 14
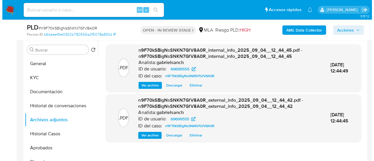
scroll to position [146, 0]
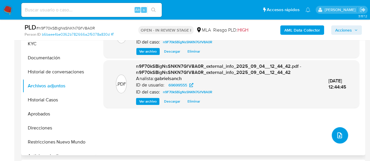
click at [338, 131] on button "upload-file" at bounding box center [340, 135] width 16 height 16
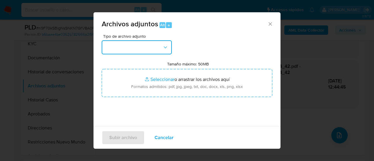
click at [130, 44] on button "button" at bounding box center [137, 47] width 70 height 14
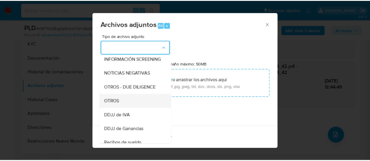
scroll to position [88, 0]
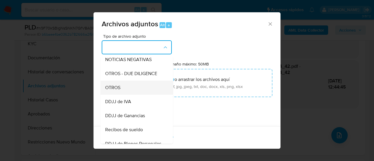
click at [122, 95] on div "OTROS" at bounding box center [135, 88] width 60 height 14
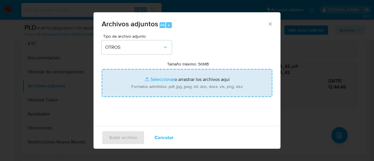
click at [141, 84] on input "Tamaño máximo: 50MB Seleccionar archivos" at bounding box center [187, 83] width 171 height 28
type input "C:\fakepath\Caselog n9F70kSBigNsSNKN7GfV8A0R_2025_07_18_05_47_39.docx"
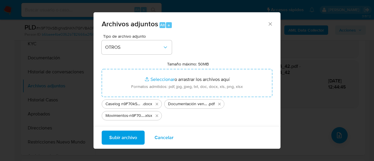
click at [119, 135] on span "Subir archivo" at bounding box center [123, 137] width 28 height 13
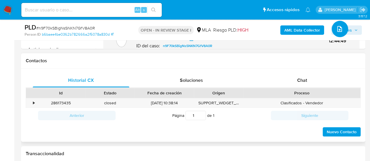
scroll to position [263, 0]
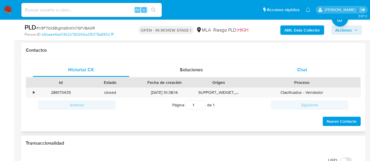
click at [303, 72] on span "Chat" at bounding box center [302, 69] width 10 height 7
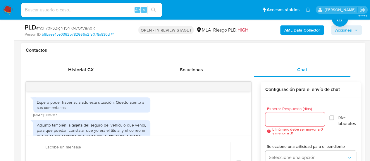
scroll to position [401, 0]
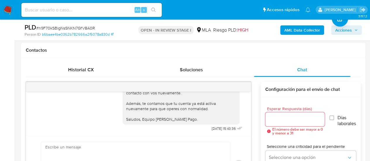
click at [341, 27] on span "Acciones" at bounding box center [343, 29] width 17 height 9
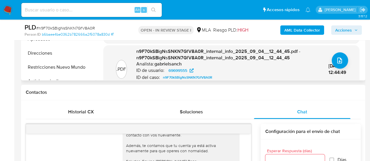
scroll to position [146, 0]
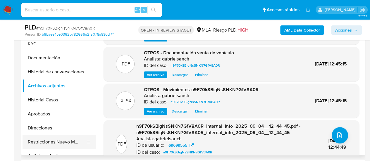
click at [50, 138] on button "Restricciones Nuevo Mundo" at bounding box center [57, 142] width 68 height 14
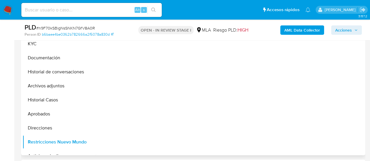
scroll to position [117, 0]
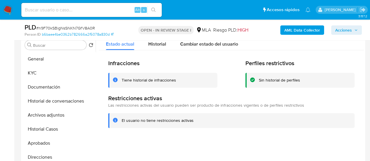
click at [336, 30] on span "Acciones" at bounding box center [343, 29] width 17 height 9
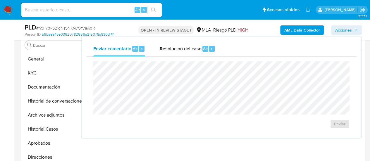
click at [182, 57] on div "Enviar" at bounding box center [221, 95] width 270 height 77
click at [186, 47] on span "Resolución del caso" at bounding box center [180, 48] width 42 height 7
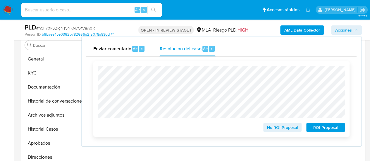
click at [283, 129] on span "No ROI Proposal" at bounding box center [282, 127] width 30 height 8
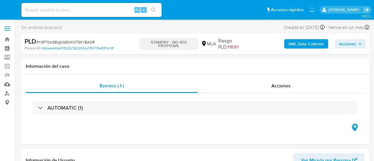
select select "10"
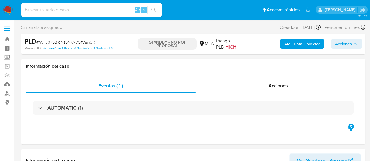
click at [59, 9] on input at bounding box center [91, 10] width 140 height 8
paste input "lwGKx6CBYZCUUR5klX2KxkUg"
type input "lwGKx6CBYZCUUR5klX2KxkUg"
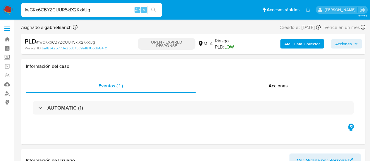
select select "10"
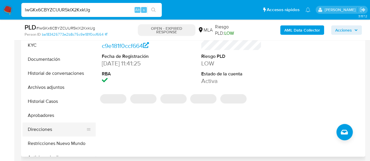
scroll to position [146, 0]
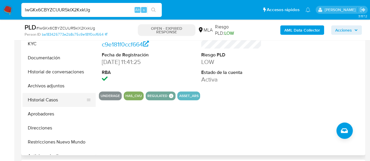
click at [46, 98] on button "Historial Casos" at bounding box center [57, 100] width 68 height 14
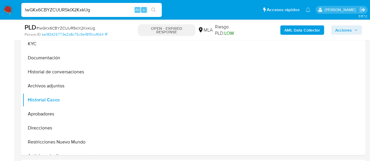
scroll to position [117, 0]
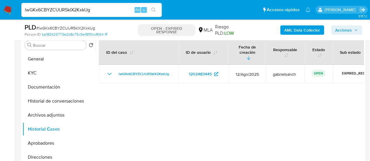
click at [63, 6] on input "lwGKx6CBYZCUUR5klX2KxkUg" at bounding box center [91, 10] width 140 height 8
paste input "zgqw22XkrnNOGeDkhNQWSq2v"
type input "zgqw22XkrnNOGeDkhNQWSq2v"
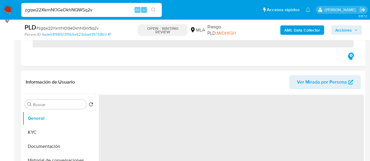
scroll to position [88, 0]
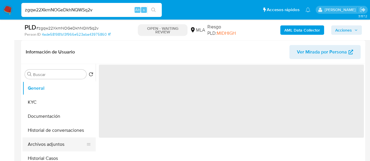
click at [52, 148] on button "Archivos adjuntos" at bounding box center [57, 144] width 68 height 14
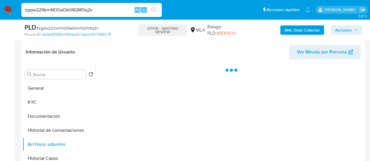
select select "10"
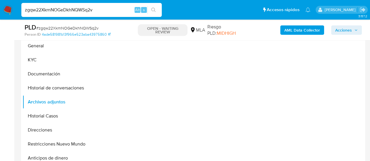
scroll to position [117, 0]
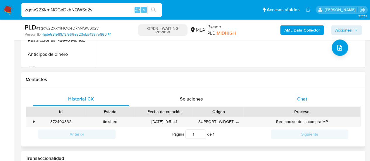
click at [305, 96] on span "Chat" at bounding box center [302, 99] width 10 height 7
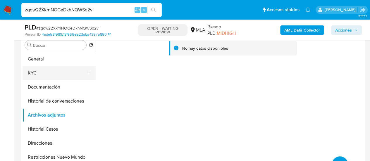
click at [47, 71] on button "KYC" at bounding box center [57, 73] width 68 height 14
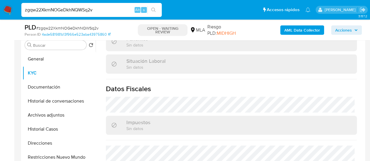
scroll to position [332, 0]
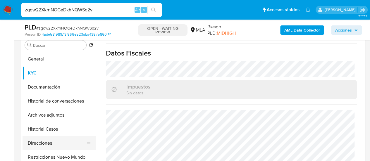
click at [39, 139] on button "Direcciones" at bounding box center [57, 143] width 68 height 14
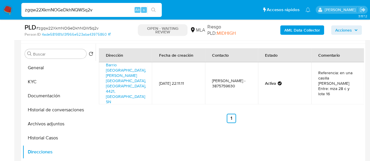
scroll to position [117, 0]
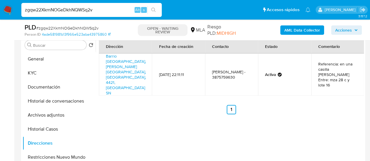
click at [68, 11] on input "zgqw22XkrnNOGeDkhNQWSq2v" at bounding box center [91, 10] width 140 height 8
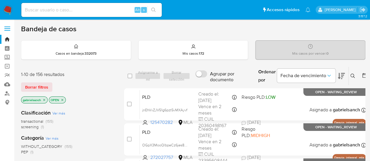
click at [352, 73] on button at bounding box center [354, 76] width 10 height 7
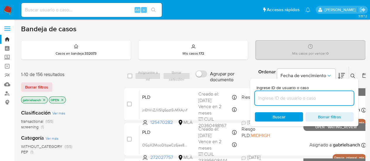
click at [277, 97] on input at bounding box center [304, 98] width 99 height 8
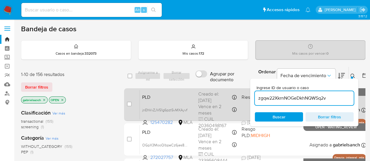
type input "zgqw22XkrnNOGeDkhNQWSq2v"
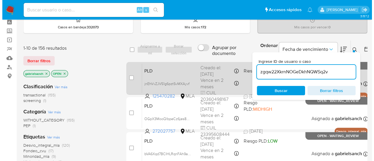
scroll to position [29, 0]
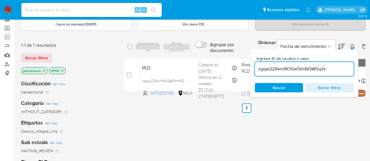
click at [129, 75] on input "checkbox" at bounding box center [129, 75] width 5 height 5
checkbox input "true"
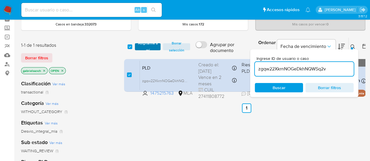
click at [141, 48] on span "Asignarme a mí" at bounding box center [148, 47] width 20 height 6
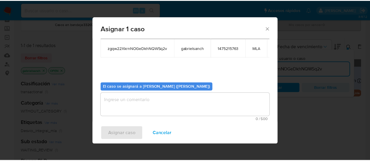
scroll to position [35, 0]
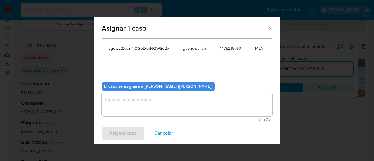
click at [153, 112] on textarea "assign-modal" at bounding box center [187, 104] width 171 height 23
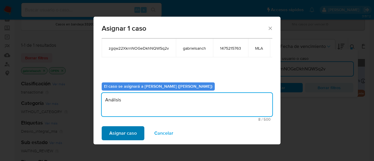
type textarea "Análisis"
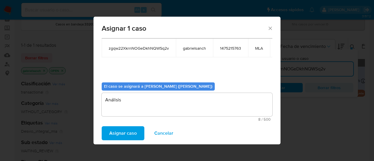
click at [121, 133] on span "Asignar caso" at bounding box center [122, 133] width 27 height 13
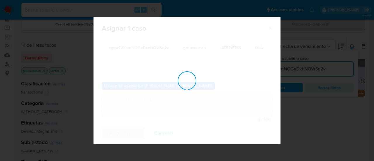
checkbox input "false"
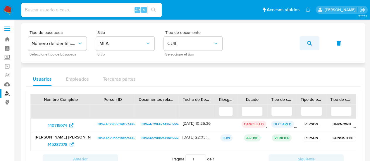
click at [304, 41] on button "button" at bounding box center [310, 43] width 20 height 14
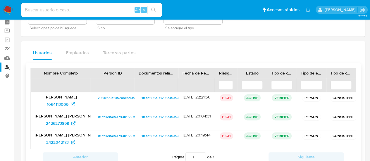
scroll to position [17, 0]
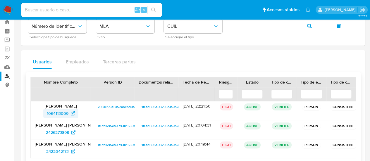
click at [62, 112] on span "1064113009" at bounding box center [58, 113] width 22 height 9
click at [308, 24] on icon "button" at bounding box center [309, 26] width 5 height 5
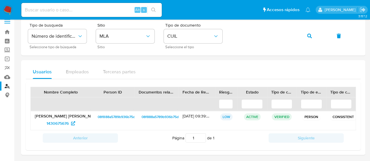
scroll to position [9, 0]
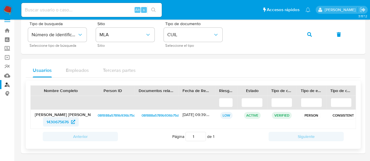
click at [60, 120] on span "1430675676" at bounding box center [58, 121] width 22 height 9
click at [63, 124] on span "1430675676" at bounding box center [58, 121] width 22 height 9
click at [311, 34] on icon "button" at bounding box center [309, 34] width 5 height 5
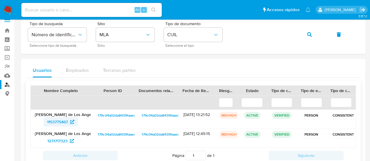
click at [59, 123] on span "1153775467" at bounding box center [57, 121] width 21 height 9
click at [307, 38] on span "button" at bounding box center [309, 34] width 5 height 13
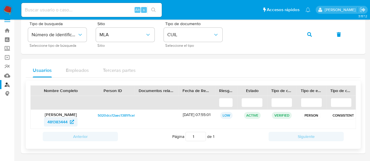
click at [62, 119] on span "481383444" at bounding box center [57, 121] width 20 height 9
click at [307, 35] on button "button" at bounding box center [310, 34] width 20 height 14
click at [52, 123] on span "1234116362" at bounding box center [57, 121] width 21 height 9
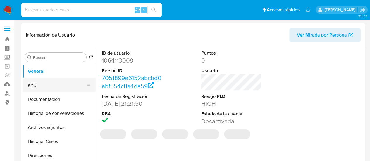
click at [40, 89] on button "KYC" at bounding box center [57, 85] width 68 height 14
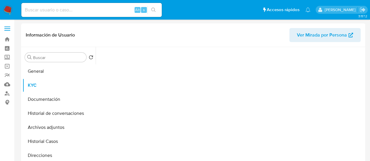
select select "10"
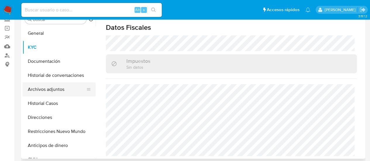
scroll to position [29, 0]
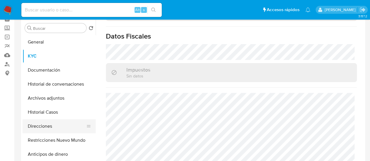
click at [44, 128] on button "Direcciones" at bounding box center [57, 126] width 68 height 14
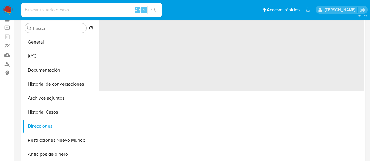
scroll to position [0, 0]
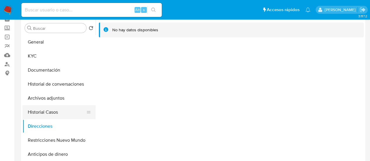
click at [59, 115] on button "Historial Casos" at bounding box center [57, 112] width 68 height 14
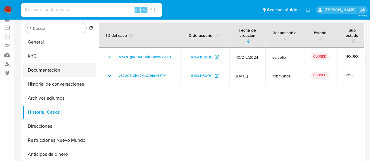
click at [53, 70] on button "Documentación" at bounding box center [57, 70] width 68 height 14
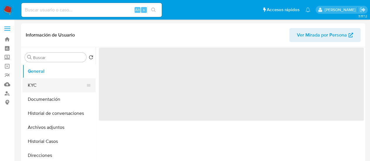
click at [49, 81] on button "KYC" at bounding box center [57, 85] width 68 height 14
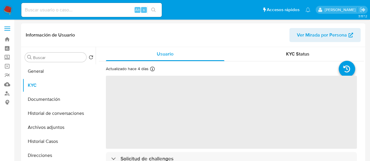
select select "10"
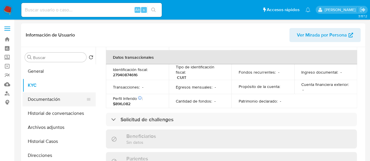
scroll to position [324, 0]
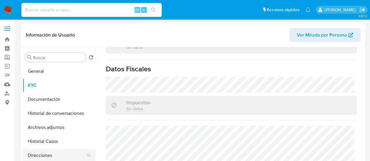
click at [49, 154] on button "Direcciones" at bounding box center [57, 156] width 68 height 14
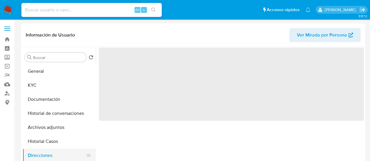
scroll to position [0, 0]
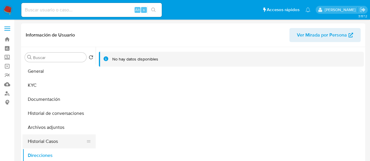
click at [44, 142] on button "Historial Casos" at bounding box center [57, 142] width 68 height 14
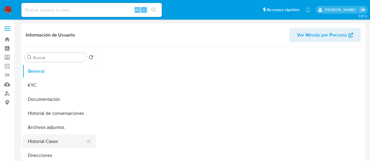
click at [43, 143] on button "Historial Casos" at bounding box center [57, 142] width 68 height 14
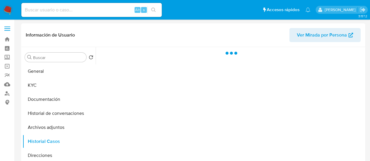
select select "10"
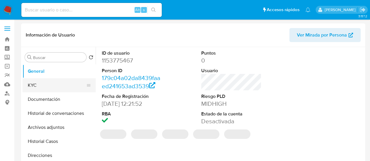
click at [57, 81] on button "KYC" at bounding box center [57, 85] width 68 height 14
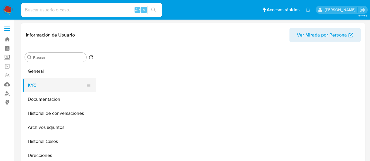
select select "10"
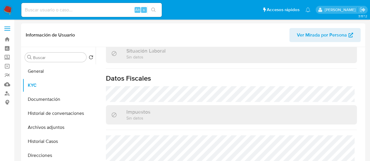
scroll to position [332, 0]
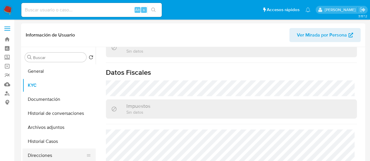
click at [51, 152] on button "Direcciones" at bounding box center [57, 156] width 68 height 14
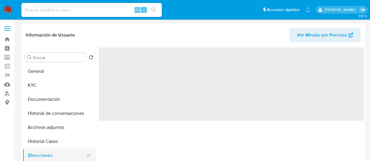
scroll to position [0, 0]
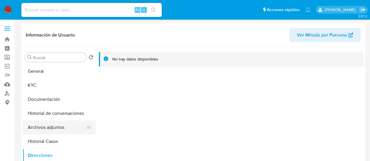
click at [55, 132] on button "Archivos adjuntos" at bounding box center [57, 128] width 68 height 14
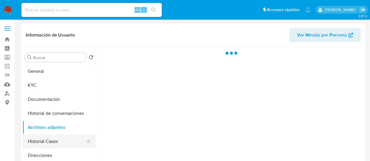
click at [58, 146] on button "Historial Casos" at bounding box center [57, 142] width 68 height 14
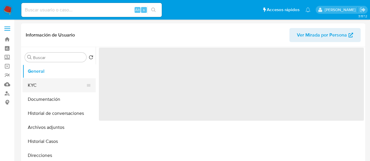
click at [41, 81] on button "KYC" at bounding box center [57, 85] width 68 height 14
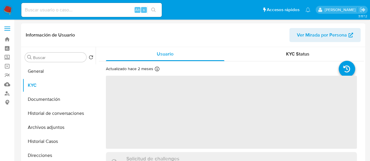
select select "10"
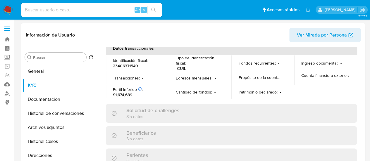
scroll to position [330, 0]
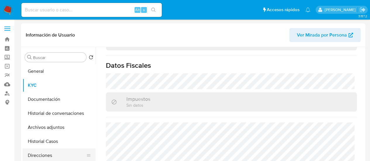
click at [41, 158] on button "Direcciones" at bounding box center [57, 156] width 68 height 14
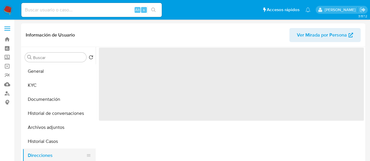
scroll to position [0, 0]
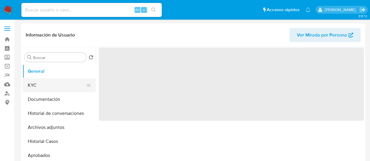
click at [34, 86] on button "KYC" at bounding box center [57, 85] width 68 height 14
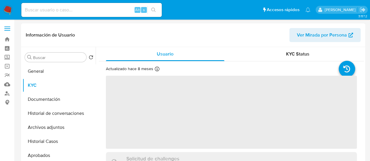
select select "10"
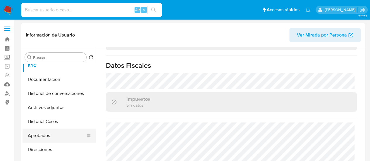
scroll to position [29, 0]
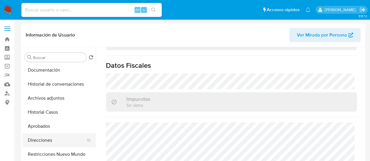
click at [51, 142] on button "Direcciones" at bounding box center [57, 140] width 68 height 14
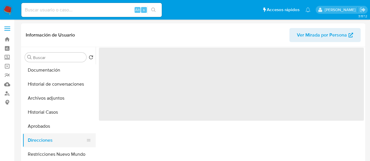
scroll to position [0, 0]
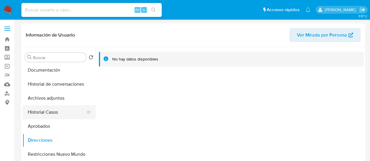
click at [47, 112] on button "Historial Casos" at bounding box center [57, 112] width 68 height 14
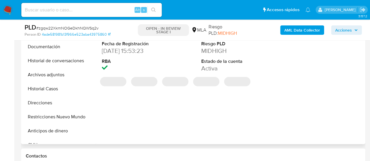
scroll to position [263, 0]
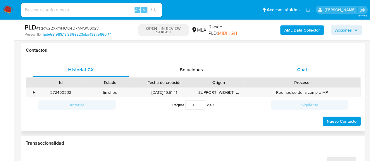
click at [298, 69] on span "Chat" at bounding box center [302, 69] width 10 height 7
select select "10"
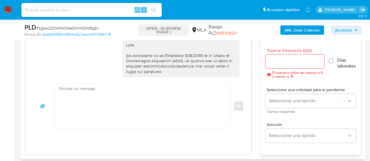
scroll to position [328, 0]
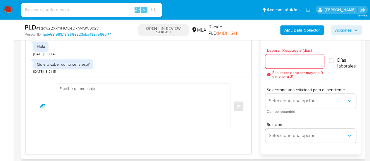
click at [119, 125] on textarea at bounding box center [141, 106] width 164 height 45
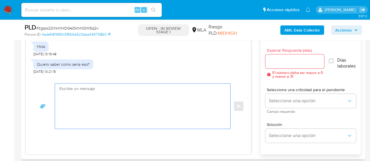
paste textarea "Hola, En función de las operaciones registradas en tu cuenta de Mercado Pago, n…"
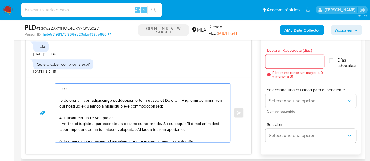
scroll to position [224, 0]
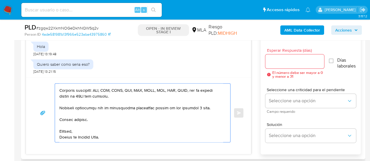
type textarea "Hola, En función de las operaciones registradas en tu cuenta de Mercado Pago, n…"
click at [283, 60] on input "Esperar Respuesta (días)" at bounding box center [294, 62] width 59 height 8
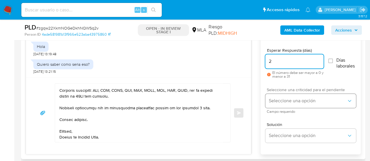
type input "2"
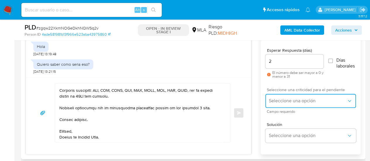
click at [279, 102] on span "Seleccione una opción" at bounding box center [308, 101] width 78 height 6
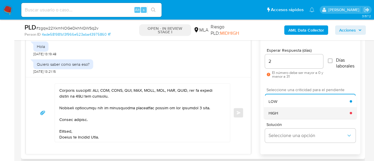
click at [287, 109] on div "HIGH" at bounding box center [309, 113] width 81 height 12
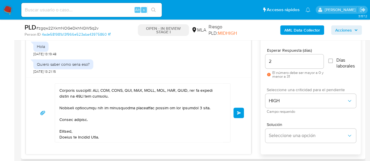
click at [238, 115] on button "Enviar" at bounding box center [238, 113] width 11 height 11
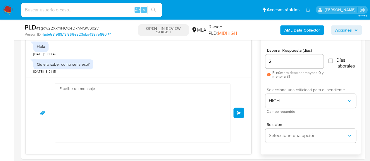
scroll to position [643, 0]
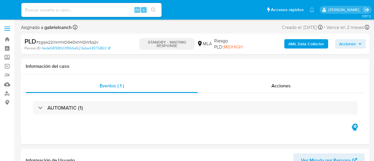
select select "10"
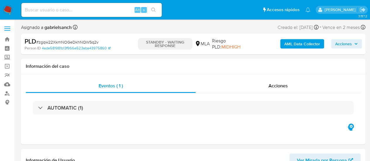
click at [79, 8] on input at bounding box center [91, 10] width 140 height 8
paste input "W47uqoU0TCc0ZjG2itEdvWok"
type input "W47uqoU0TCc0ZjG2itEdvWok"
select select "10"
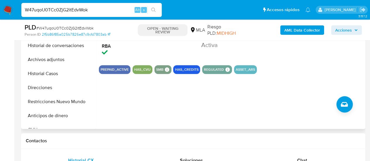
scroll to position [234, 0]
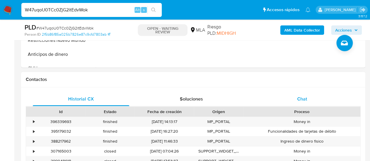
click at [298, 92] on div "Chat" at bounding box center [302, 99] width 97 height 14
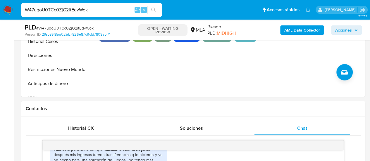
scroll to position [117, 0]
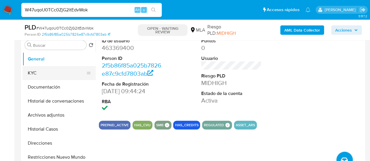
click at [53, 70] on button "KYC" at bounding box center [57, 73] width 68 height 14
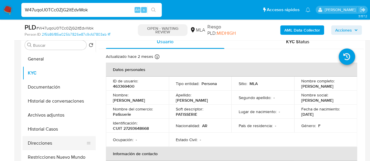
click at [54, 139] on button "Direcciones" at bounding box center [57, 143] width 68 height 14
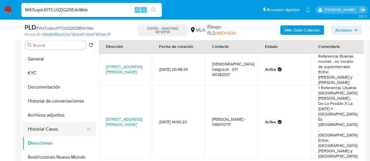
click at [57, 130] on button "Historial Casos" at bounding box center [57, 129] width 68 height 14
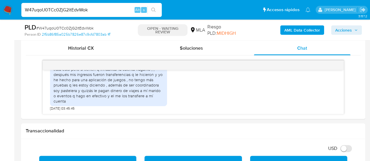
scroll to position [293, 0]
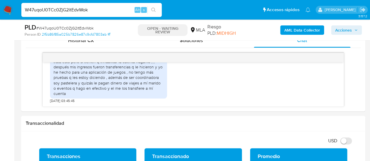
click at [55, 9] on input "W47uqoU0TCc0ZjG2itEdvWok" at bounding box center [91, 10] width 140 height 8
